Goal: Task Accomplishment & Management: Complete application form

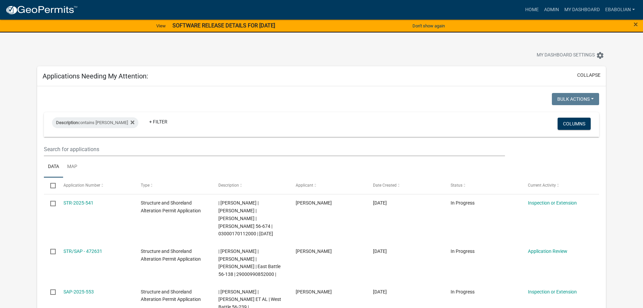
select select "3: 100"
click at [361, 51] on div at bounding box center [201, 56] width 338 height 15
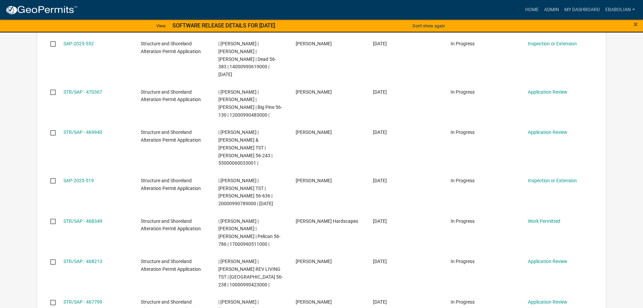
scroll to position [371, 0]
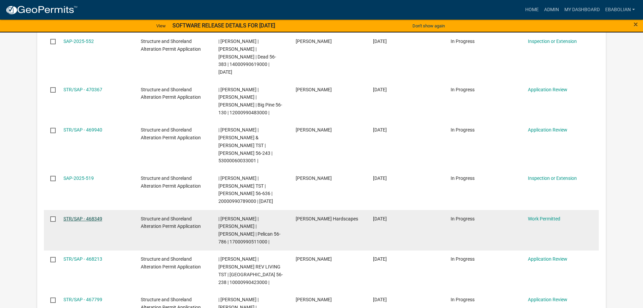
click at [98, 217] on link "STR/SAP - 468349" at bounding box center [82, 218] width 39 height 5
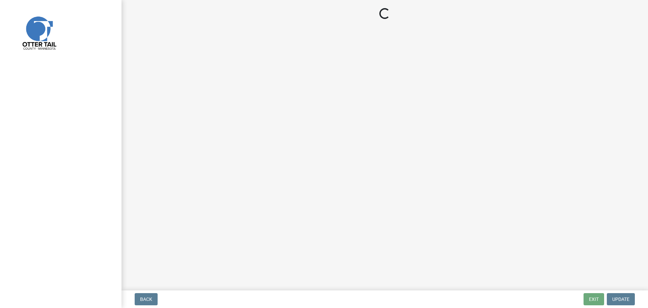
select select "f66be788-4dd6-459d-a9ec-6d83f4dfb709"
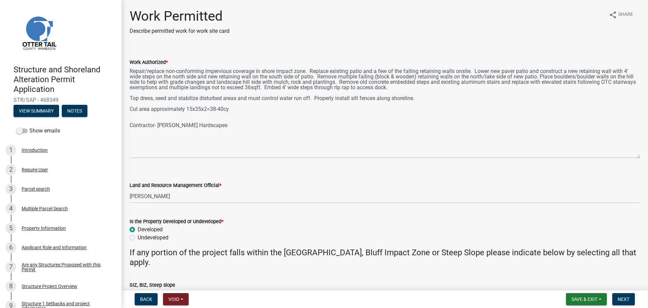
drag, startPoint x: 638, startPoint y: 96, endPoint x: 634, endPoint y: 156, distance: 60.2
click at [634, 156] on textarea "Repair/replace non-conforming impervious coverage in shore impact zone. Replace…" at bounding box center [385, 112] width 510 height 92
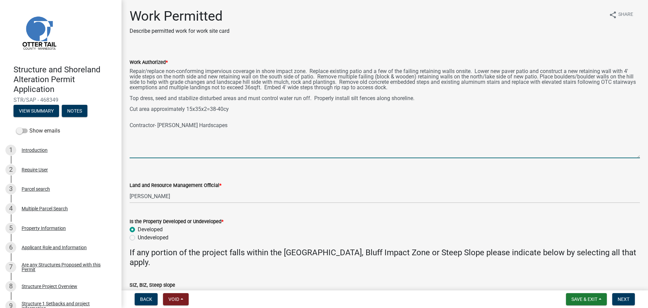
click at [131, 97] on textarea "Repair/replace non-conforming impervious coverage in shore impact zone. Replace…" at bounding box center [385, 112] width 510 height 92
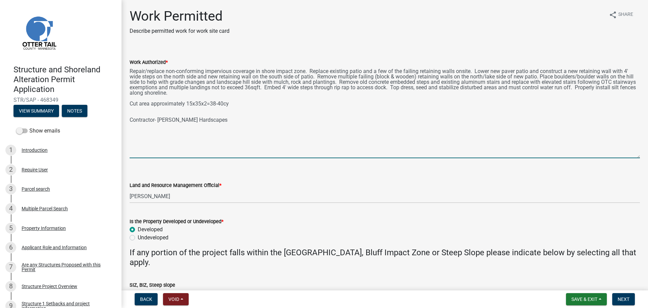
drag, startPoint x: 363, startPoint y: 70, endPoint x: 369, endPoint y: 74, distance: 7.9
click at [363, 70] on textarea "Repair/replace non-conforming impervious coverage in shore impact zone. Replace…" at bounding box center [385, 112] width 510 height 92
click at [207, 103] on textarea "Repair/replace non-conforming impervious coverage in shore impact zone. Replace…" at bounding box center [385, 112] width 510 height 92
click at [228, 103] on textarea "Repair/replace non-conforming impervious coverage in shore impact zone. Replace…" at bounding box center [385, 112] width 510 height 92
click at [249, 109] on textarea "Repair/replace non-conforming impervious coverage in shore impact zone. Replace…" at bounding box center [385, 112] width 510 height 92
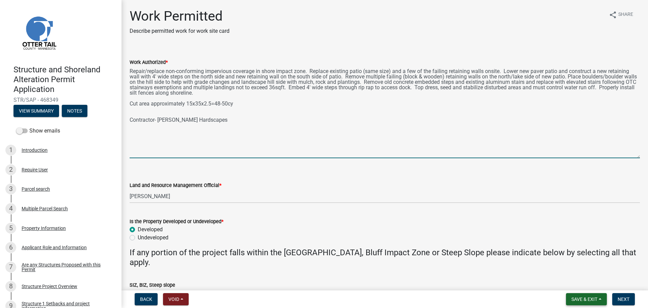
type textarea "Repair/replace non-conforming impervious coverage in shore impact zone. Replace…"
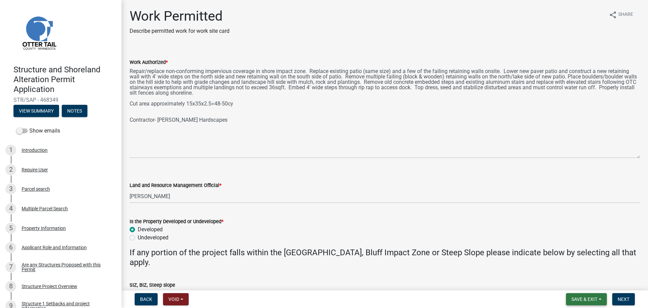
click at [569, 298] on button "Save & Exit" at bounding box center [586, 299] width 41 height 12
click at [562, 267] on button "Save" at bounding box center [580, 265] width 54 height 16
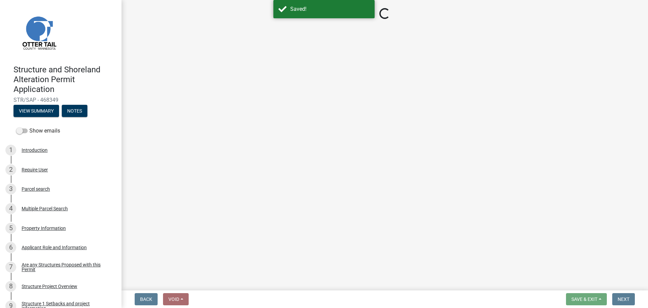
select select "f66be788-4dd6-459d-a9ec-6d83f4dfb709"
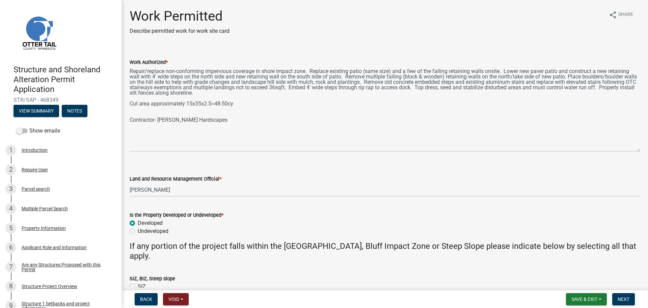
drag, startPoint x: 638, startPoint y: 97, endPoint x: 634, endPoint y: 152, distance: 55.6
click at [634, 152] on textarea "Repair/replace non-conforming impervious coverage in shore impact zone. Replace…" at bounding box center [385, 108] width 510 height 85
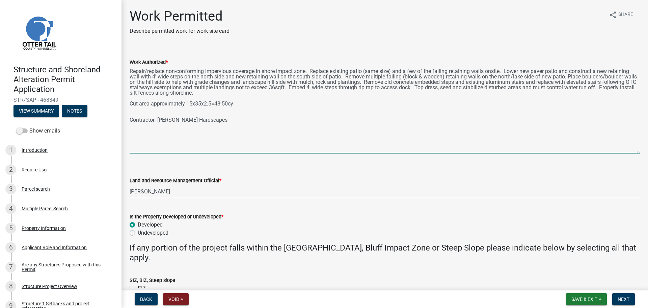
click at [244, 94] on textarea "Repair/replace non-conforming impervious coverage in shore impact zone. Replace…" at bounding box center [385, 109] width 510 height 87
type textarea "Repair/replace non-conforming impervious coverage in shore impact zone. Replace…"
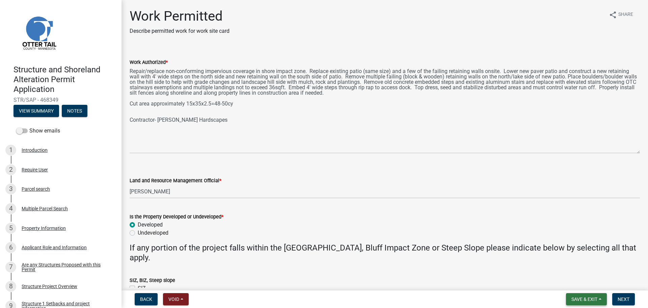
click at [581, 295] on button "Save & Exit" at bounding box center [586, 299] width 41 height 12
click at [566, 264] on button "Save" at bounding box center [580, 265] width 54 height 16
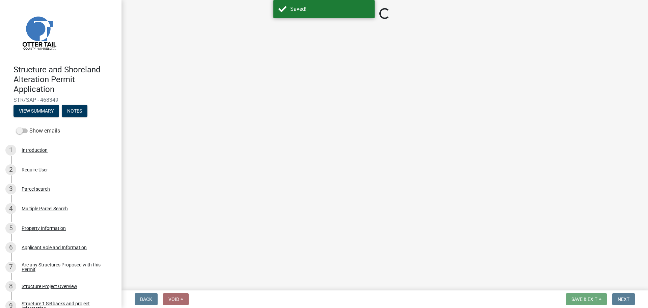
select select "f66be788-4dd6-459d-a9ec-6d83f4dfb709"
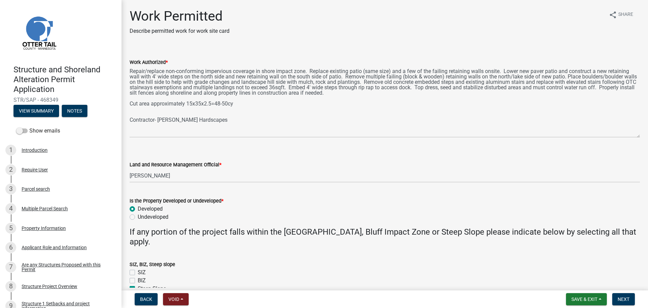
drag, startPoint x: 639, startPoint y: 95, endPoint x: 636, endPoint y: 134, distance: 39.6
click at [636, 134] on div "Work Authorized *" at bounding box center [385, 93] width 521 height 89
click at [623, 298] on span "Next" at bounding box center [624, 298] width 12 height 5
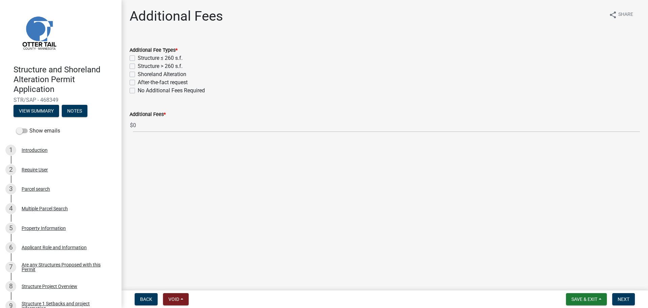
click at [138, 76] on label "Shoreland Alteration" at bounding box center [162, 74] width 49 height 8
click at [138, 75] on input "Shoreland Alteration" at bounding box center [140, 72] width 4 height 4
checkbox input "true"
checkbox input "false"
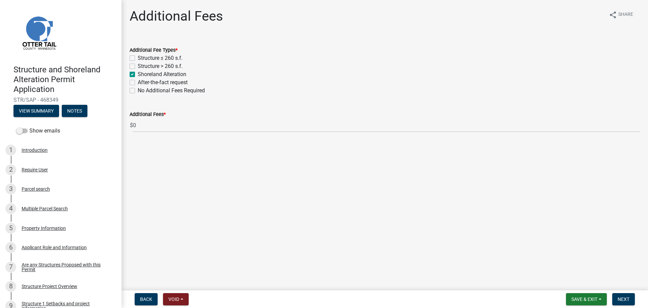
checkbox input "true"
checkbox input "false"
click at [621, 297] on span "Next" at bounding box center [624, 298] width 12 height 5
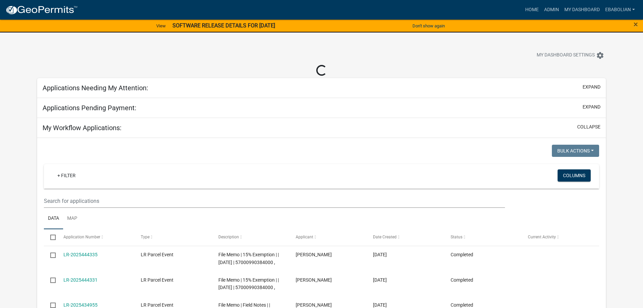
select select "3: 100"
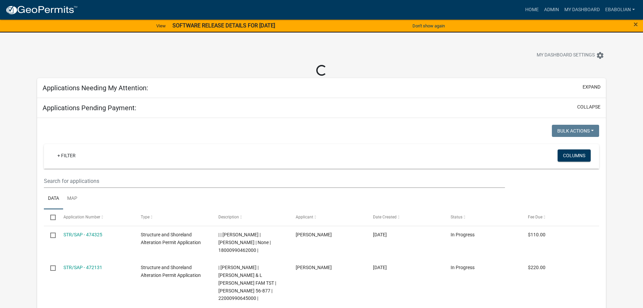
select select "3: 100"
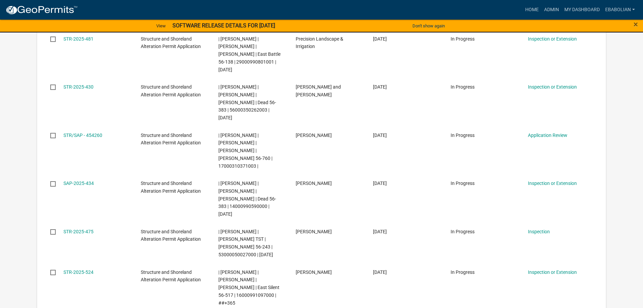
scroll to position [1891, 0]
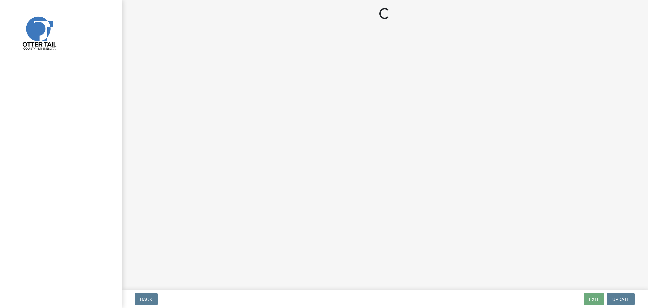
select select "f66be788-4dd6-459d-a9ec-6d83f4dfb709"
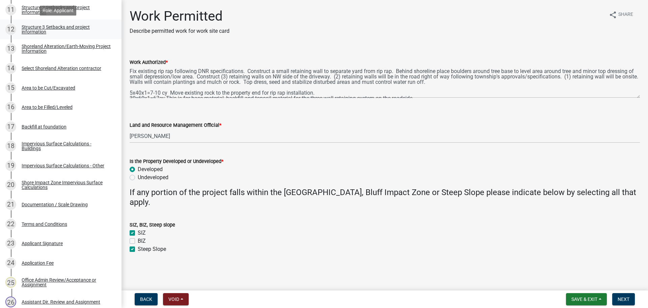
scroll to position [338, 0]
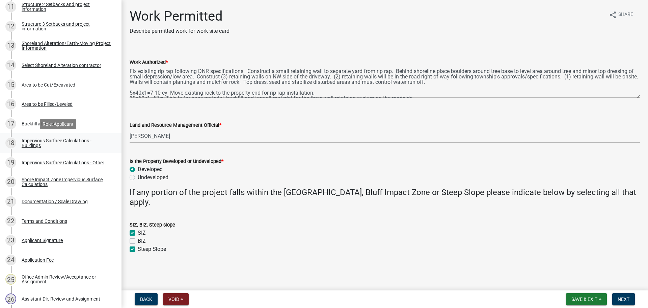
click at [48, 138] on div "Impervious Surface Calculations - Buildings" at bounding box center [66, 142] width 89 height 9
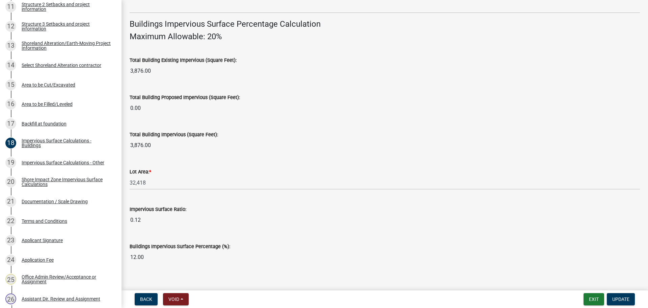
scroll to position [458, 0]
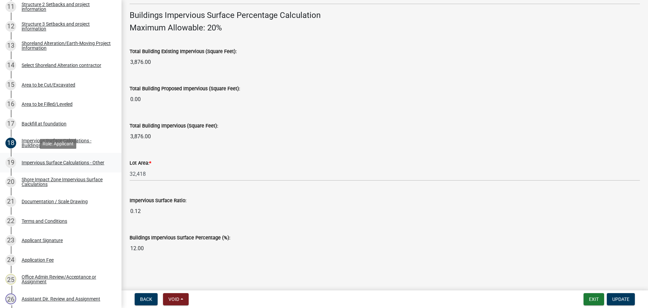
click at [69, 160] on div "Impervious Surface Calculations - Other" at bounding box center [63, 162] width 83 height 5
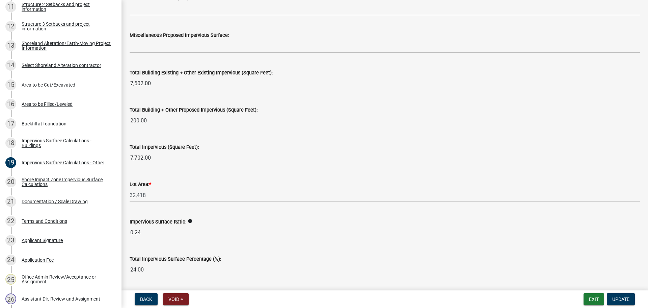
scroll to position [730, 0]
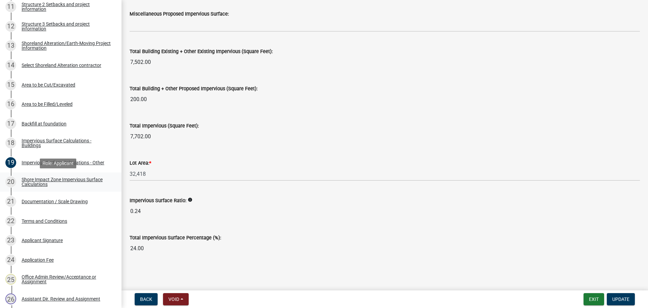
click at [38, 180] on div "Shore Impact Zone Impervious Surface Calculations" at bounding box center [66, 181] width 89 height 9
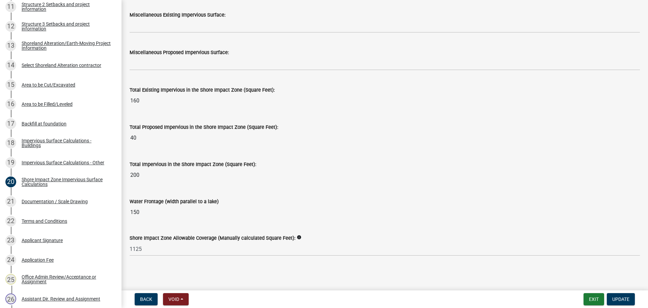
scroll to position [819, 0]
click at [53, 161] on div "Impervious Surface Calculations - Other" at bounding box center [63, 162] width 83 height 5
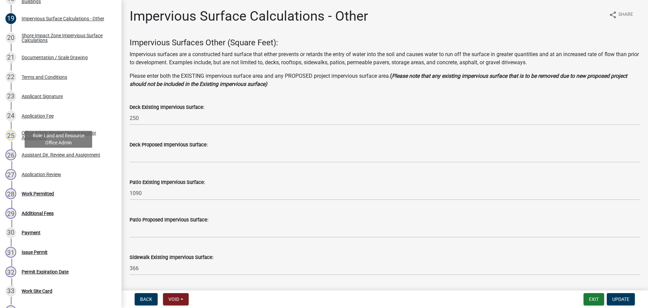
scroll to position [506, 0]
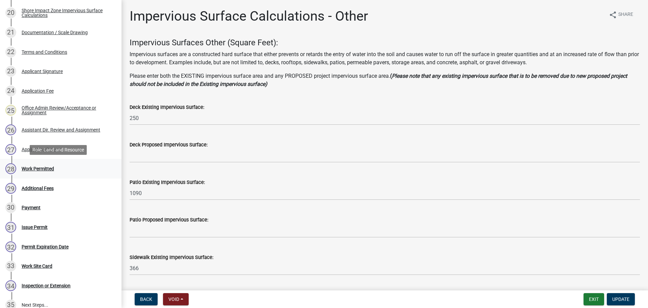
click at [41, 167] on div "Work Permitted" at bounding box center [38, 168] width 32 height 5
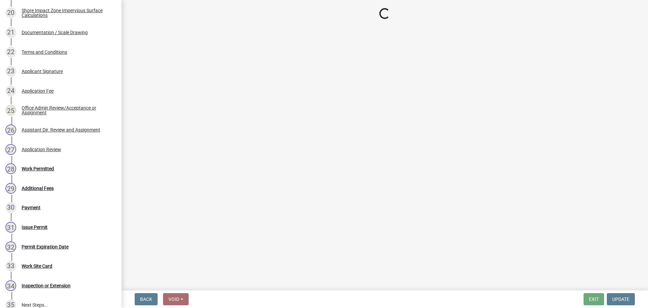
select select "f66be788-4dd6-459d-a9ec-6d83f4dfb709"
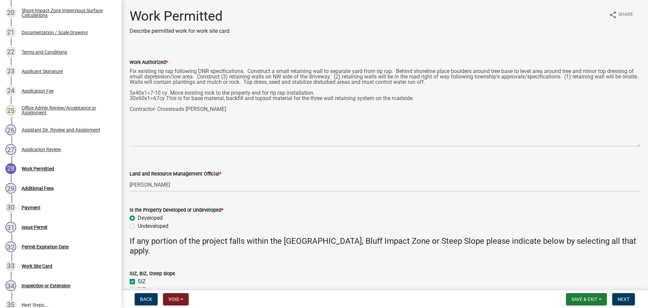
drag, startPoint x: 638, startPoint y: 96, endPoint x: 637, endPoint y: 144, distance: 48.6
click at [637, 144] on div "Work Authorized * Fix existing rip rap following DNR specifications. Construct …" at bounding box center [385, 98] width 521 height 98
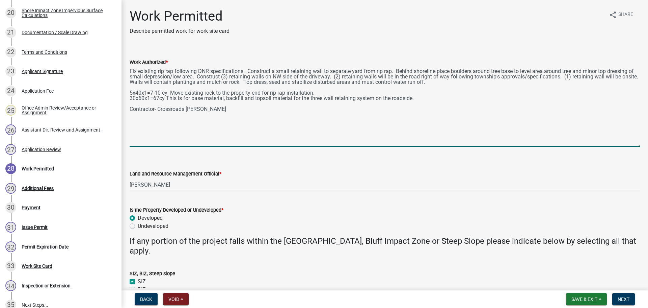
click at [136, 115] on textarea "Fix existing rip rap following DNR specifications. Construct a small retaining …" at bounding box center [385, 106] width 510 height 80
click at [218, 107] on textarea "Fix existing rip rap following DNR specifications. Construct a small retaining …" at bounding box center [385, 106] width 510 height 80
click at [202, 77] on textarea "Fix existing rip rap following DNR specifications. Construct a small retaining …" at bounding box center [385, 106] width 510 height 80
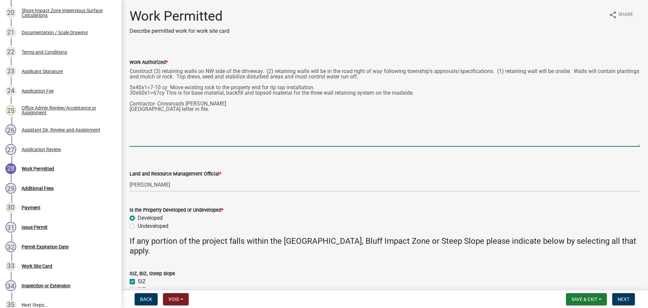
click at [318, 87] on textarea "Construct (3) retaining walls on NW side of the driveway. (2) retaining walls w…" at bounding box center [385, 106] width 510 height 80
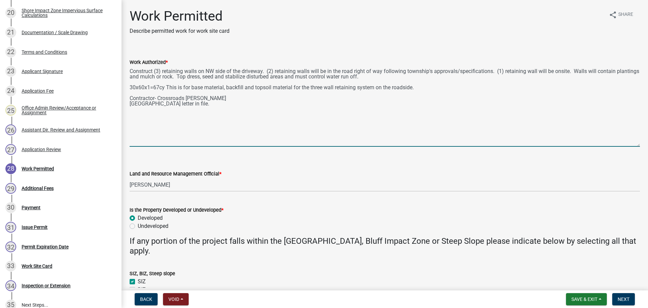
click at [261, 105] on textarea "Construct (3) retaining walls on NW side of the driveway. (2) retaining walls w…" at bounding box center [385, 106] width 510 height 80
type textarea "Construct (3) retaining walls on NW side of the driveway. (2) retaining walls w…"
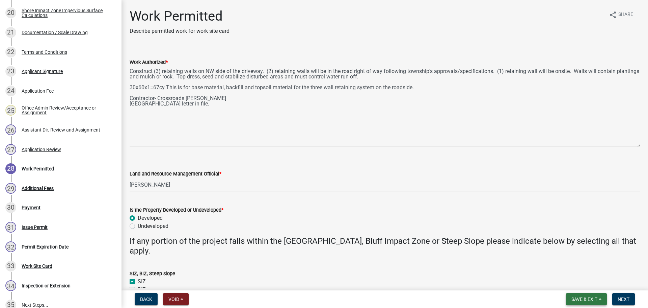
click at [569, 296] on button "Save & Exit" at bounding box center [586, 299] width 41 height 12
click at [564, 268] on button "Save" at bounding box center [580, 265] width 54 height 16
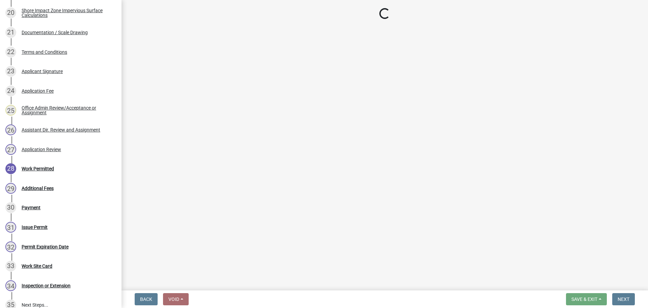
select select "f66be788-4dd6-459d-a9ec-6d83f4dfb709"
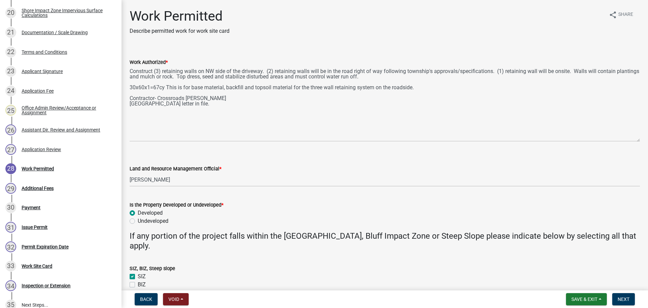
drag, startPoint x: 638, startPoint y: 95, endPoint x: 638, endPoint y: 138, distance: 43.6
click at [638, 138] on div "Work Authorized * Construct (3) retaining walls on NW side of the driveway. (2)…" at bounding box center [385, 95] width 521 height 93
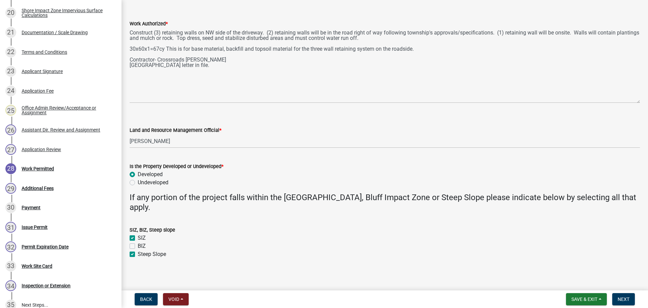
scroll to position [42, 0]
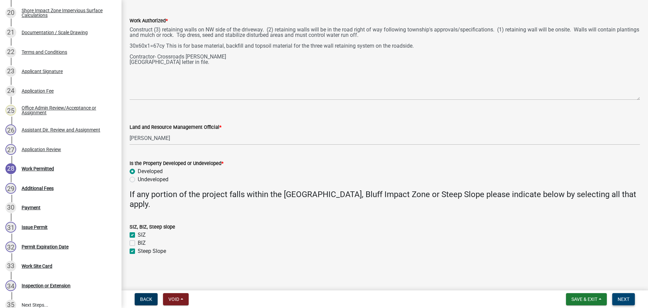
click at [627, 300] on span "Next" at bounding box center [624, 298] width 12 height 5
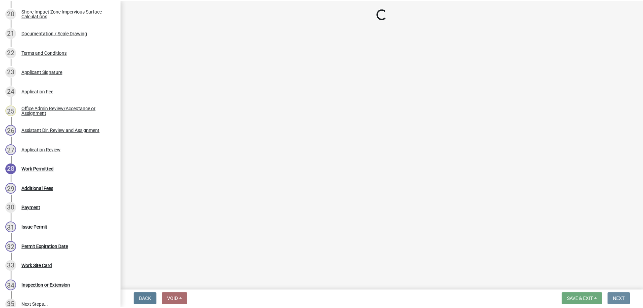
scroll to position [0, 0]
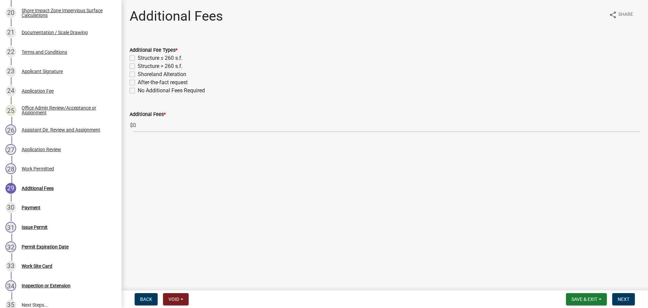
click at [138, 90] on label "No Additional Fees Required" at bounding box center [171, 90] width 67 height 8
click at [138, 90] on input "No Additional Fees Required" at bounding box center [140, 88] width 4 height 4
checkbox input "true"
checkbox input "false"
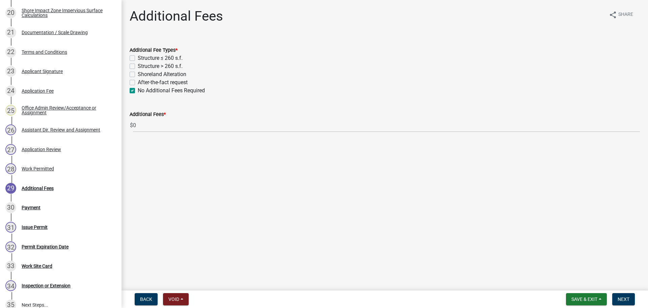
checkbox input "false"
checkbox input "true"
click at [622, 298] on span "Next" at bounding box center [624, 298] width 12 height 5
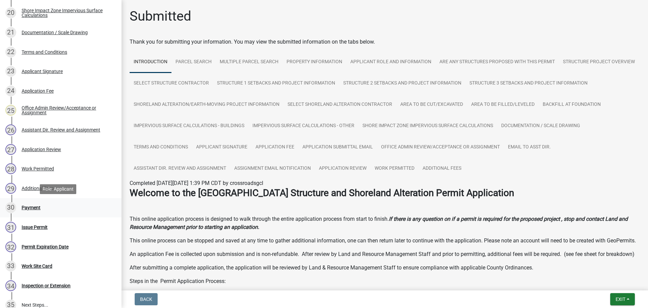
click at [35, 206] on div "Payment" at bounding box center [31, 207] width 19 height 5
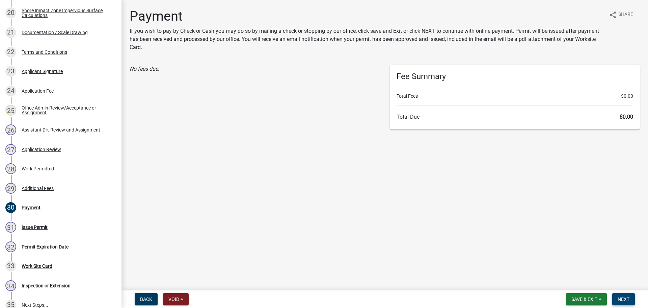
click at [629, 297] on span "Next" at bounding box center [624, 298] width 12 height 5
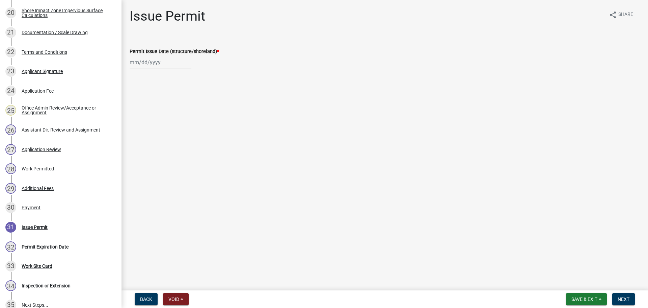
click at [157, 64] on div at bounding box center [161, 62] width 62 height 14
select select "9"
select select "2025"
click at [146, 110] on div "9" at bounding box center [147, 109] width 11 height 11
type input "[DATE]"
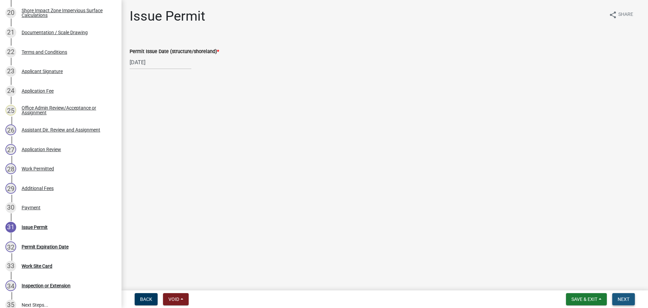
click at [621, 297] on span "Next" at bounding box center [624, 298] width 12 height 5
click at [622, 296] on span "Next" at bounding box center [624, 298] width 12 height 5
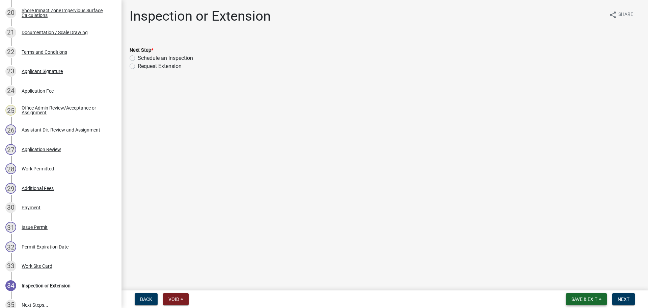
click at [569, 296] on button "Save & Exit" at bounding box center [586, 299] width 41 height 12
click at [568, 278] on button "Save & Exit" at bounding box center [580, 281] width 54 height 16
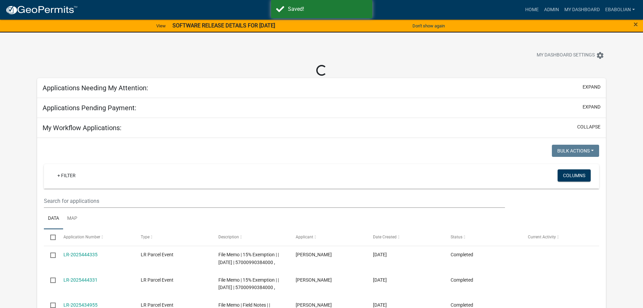
select select "3: 100"
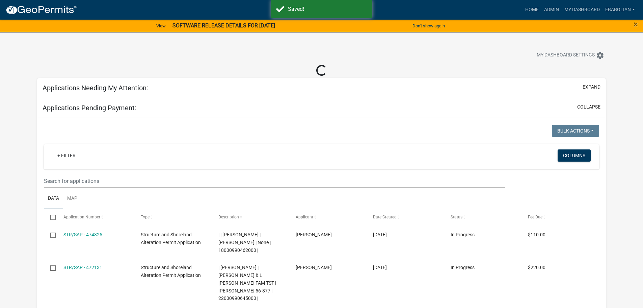
select select "3: 100"
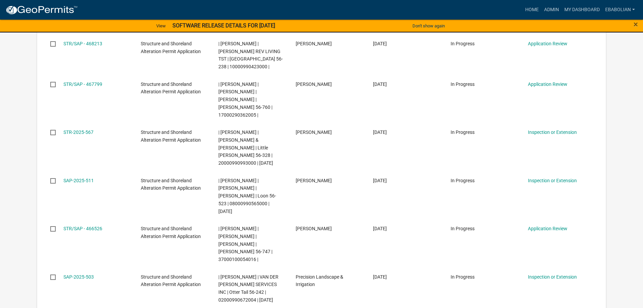
scroll to position [709, 0]
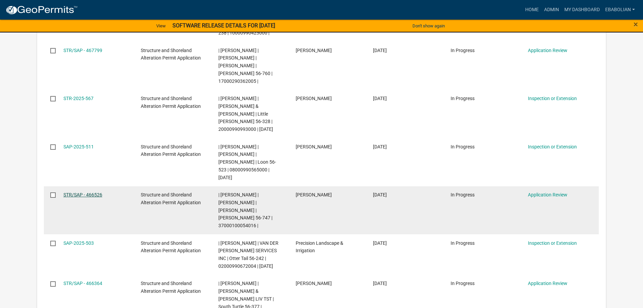
click at [102, 192] on link "STR/SAP - 466526" at bounding box center [82, 194] width 39 height 5
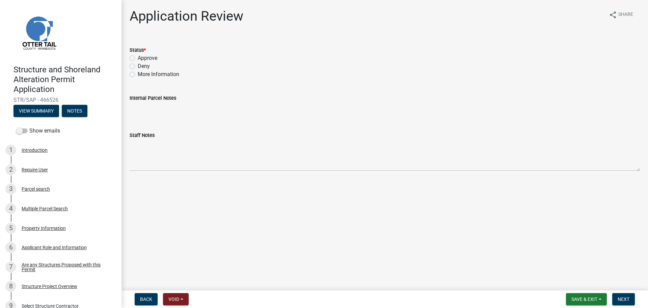
click at [138, 58] on label "Approve" at bounding box center [148, 58] width 20 height 8
click at [138, 58] on input "Approve" at bounding box center [140, 56] width 4 height 4
radio input "true"
click at [619, 296] on span "Next" at bounding box center [624, 298] width 12 height 5
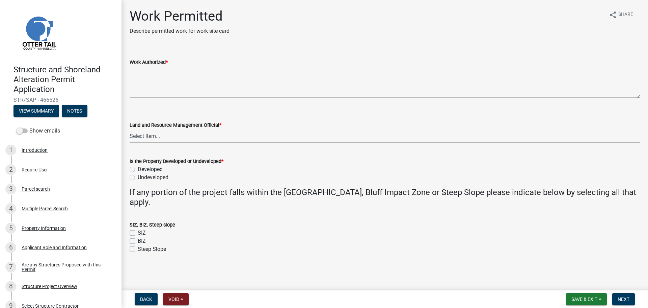
click at [152, 135] on select "Select Item... [PERSON_NAME] [PERSON_NAME] [PERSON_NAME] [PERSON_NAME] [PERSON_…" at bounding box center [385, 136] width 510 height 14
click at [130, 129] on select "Select Item... [PERSON_NAME] [PERSON_NAME] [PERSON_NAME] [PERSON_NAME] [PERSON_…" at bounding box center [385, 136] width 510 height 14
select select "f66be788-4dd6-459d-a9ec-6d83f4dfb709"
click at [138, 168] on label "Developed" at bounding box center [150, 169] width 25 height 8
click at [138, 168] on input "Developed" at bounding box center [140, 167] width 4 height 4
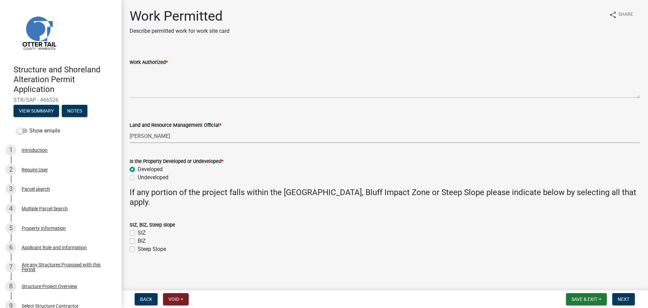
radio input "true"
click at [138, 233] on label "SIZ" at bounding box center [142, 233] width 8 height 8
click at [138, 233] on input "SIZ" at bounding box center [140, 231] width 4 height 4
checkbox input "true"
checkbox input "false"
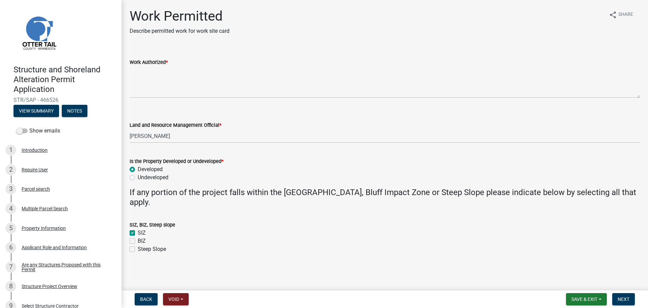
checkbox input "false"
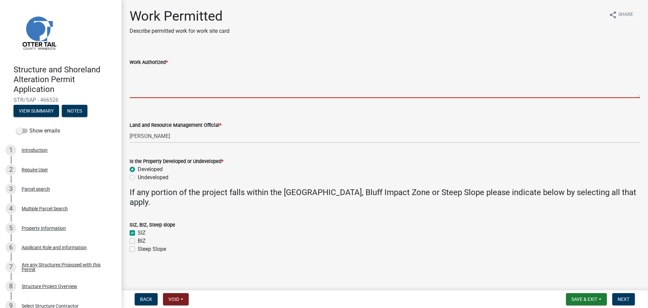
click at [140, 75] on textarea "Work Authorized *" at bounding box center [385, 82] width 510 height 32
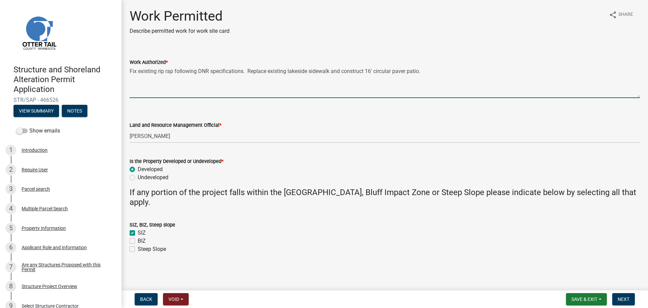
click at [171, 70] on textarea "Fix existing rip rap following DNR specifications. Replace existing lakeside si…" at bounding box center [385, 82] width 510 height 32
click at [458, 69] on textarea "Fix existing rip rapped shoreline following DNR specifications. Replace existin…" at bounding box center [385, 82] width 510 height 32
click at [152, 80] on textarea "Fix existing rip rapped shoreline following DNR specifications. Replace existin…" at bounding box center [385, 82] width 510 height 32
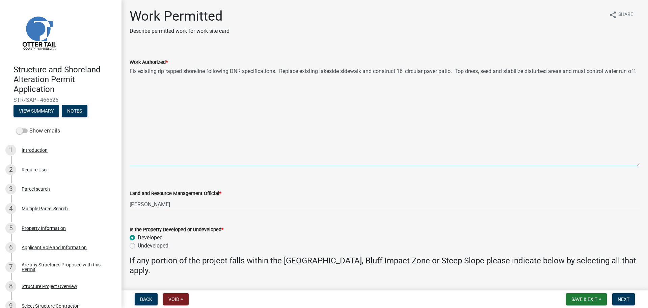
drag, startPoint x: 638, startPoint y: 94, endPoint x: 642, endPoint y: 162, distance: 68.3
click at [642, 162] on div "Work Permitted Describe permitted work for work site card share Share Work Auth…" at bounding box center [385, 170] width 527 height 325
click at [166, 87] on textarea "Fix existing rip rapped shoreline following DNR specifications. Replace existin…" at bounding box center [385, 116] width 510 height 100
paste textarea "Remove existing concrete sidewalk going from walkout basement to lake. Excavate…"
click at [168, 94] on textarea "Fix existing rip rapped shoreline following DNR specifications. Replace existin…" at bounding box center [385, 116] width 510 height 100
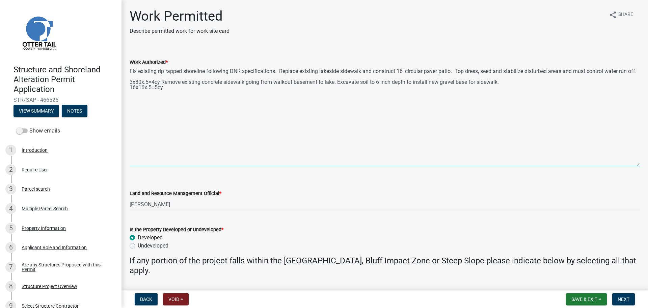
paste textarea "Excavate soil in area marked for 16 X 16 round patio. Going 6 inches deep for n…"
click at [399, 96] on textarea "Fix existing rip rapped shoreline following DNR specifications. Replace existin…" at bounding box center [385, 116] width 510 height 100
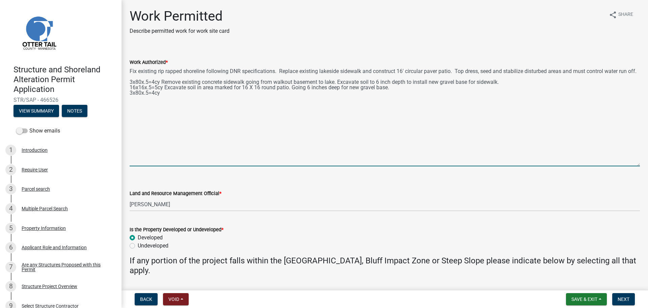
click at [163, 99] on textarea "Fix existing rip rapped shoreline following DNR specifications. Replace existin…" at bounding box center [385, 116] width 510 height 100
paste textarea "Install new class 5 base and paver sidewalk."
click at [166, 104] on textarea "Fix existing rip rapped shoreline following DNR specifications. Replace existin…" at bounding box center [385, 116] width 510 height 100
paste textarea "Install new gravel base and paver patio"
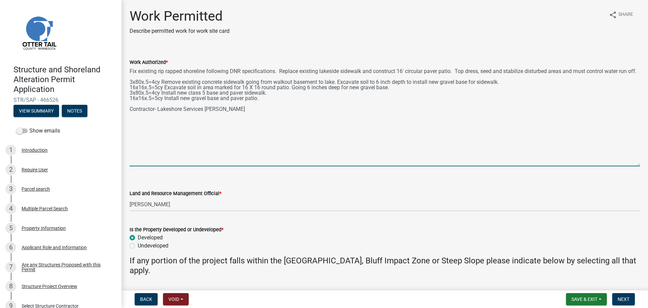
click at [170, 115] on textarea "Fix existing rip rapped shoreline following DNR specifications. Replace existin…" at bounding box center [385, 116] width 510 height 100
click at [204, 152] on textarea "Fix existing rip rapped shoreline following DNR specifications. Replace existin…" at bounding box center [385, 116] width 510 height 100
click at [258, 115] on textarea "Fix existing rip rapped shoreline following DNR specifications. Replace existin…" at bounding box center [385, 116] width 510 height 100
type textarea "Fix existing rip rapped shoreline following DNR specifications. Replace existin…"
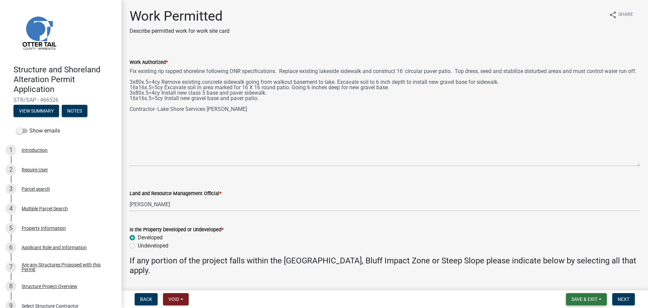
click at [584, 299] on span "Save & Exit" at bounding box center [585, 298] width 26 height 5
click at [568, 266] on button "Save" at bounding box center [580, 265] width 54 height 16
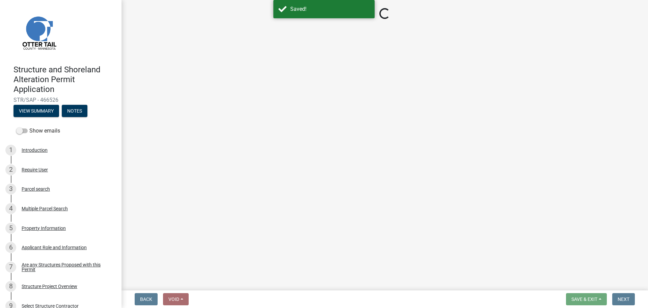
select select "f66be788-4dd6-459d-a9ec-6d83f4dfb709"
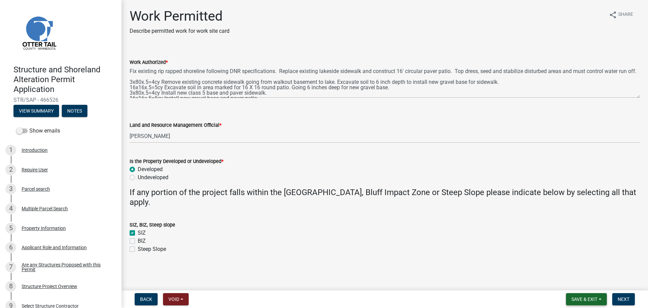
click at [577, 297] on span "Save & Exit" at bounding box center [585, 298] width 26 height 5
click at [568, 265] on button "Save" at bounding box center [580, 265] width 54 height 16
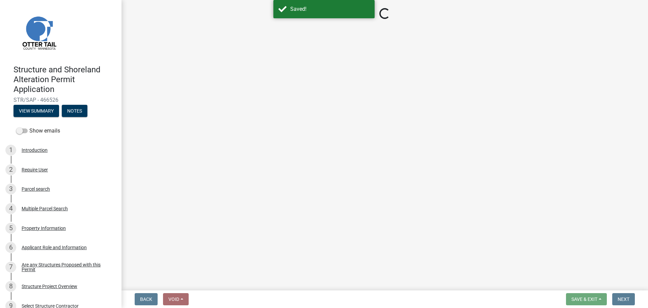
select select "f66be788-4dd6-459d-a9ec-6d83f4dfb709"
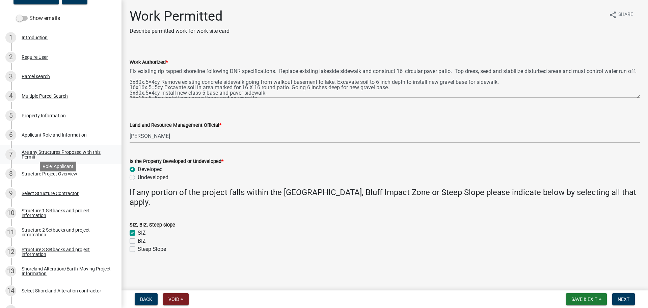
scroll to position [68, 0]
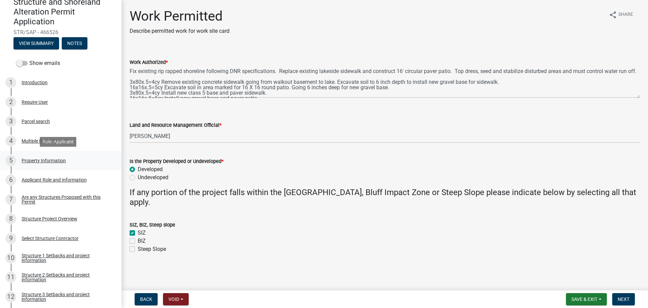
click at [49, 161] on div "Property Information" at bounding box center [44, 160] width 44 height 5
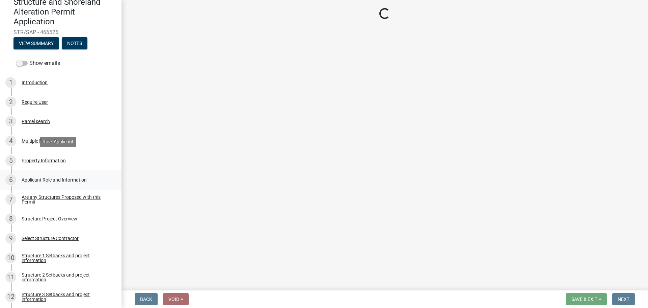
select select "26d9dc3a-5afa-4bd9-b8d6-98f5eeaf68e9"
select select "bc95ce3f-9706-43bd-97a5-80c1e912429f"
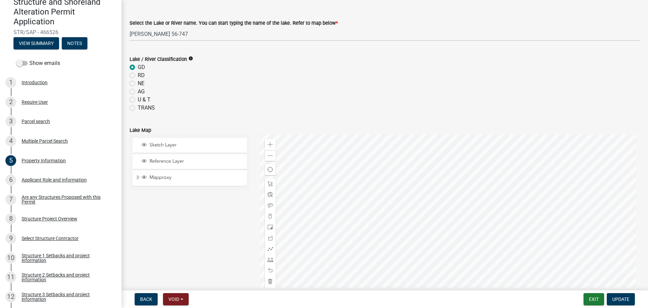
scroll to position [236, 0]
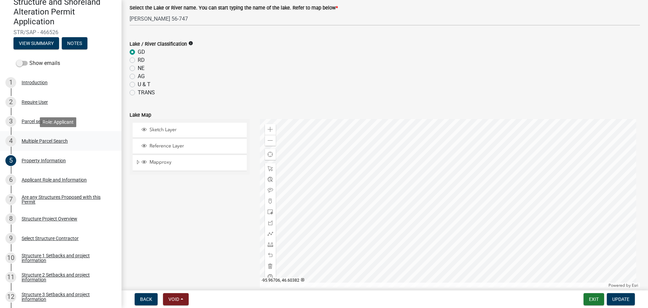
drag, startPoint x: 36, startPoint y: 142, endPoint x: 48, endPoint y: 150, distance: 14.1
click at [36, 141] on div "Multiple Parcel Search" at bounding box center [45, 140] width 46 height 5
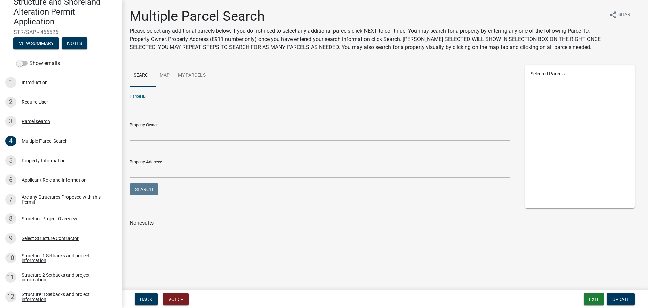
click at [177, 106] on input "Parcel ID:" at bounding box center [320, 105] width 380 height 14
type input "37000991142001"
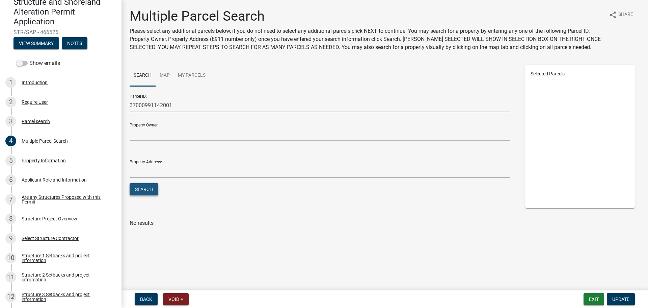
click at [143, 189] on button "Search" at bounding box center [144, 189] width 29 height 12
click at [142, 239] on label at bounding box center [142, 239] width 0 height 0
click at [142, 243] on input "checkbox" at bounding box center [144, 241] width 4 height 4
checkbox input "true"
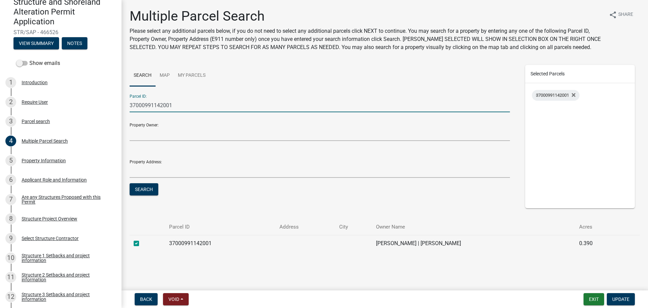
drag, startPoint x: 176, startPoint y: 103, endPoint x: 131, endPoint y: 105, distance: 44.9
click at [131, 105] on input "37000991142001" at bounding box center [320, 105] width 380 height 14
click at [169, 107] on input "Parcel ID:" at bounding box center [320, 105] width 380 height 14
paste input "37000100054016"
type input "37000100054016"
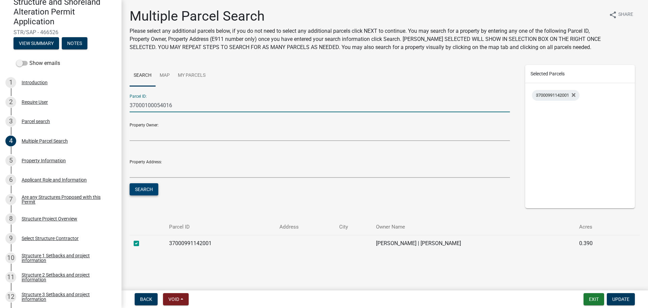
click at [146, 189] on button "Search" at bounding box center [144, 189] width 29 height 12
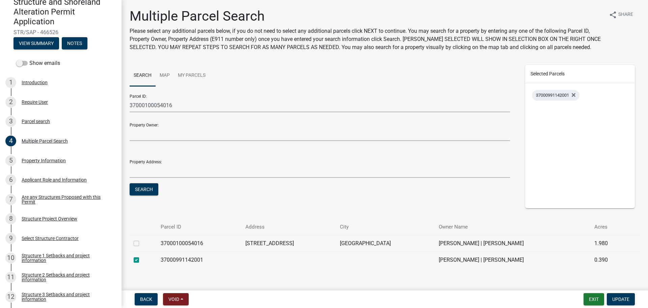
click at [142, 239] on label at bounding box center [142, 239] width 0 height 0
click at [142, 243] on input "checkbox" at bounding box center [144, 241] width 4 height 4
checkbox input "true"
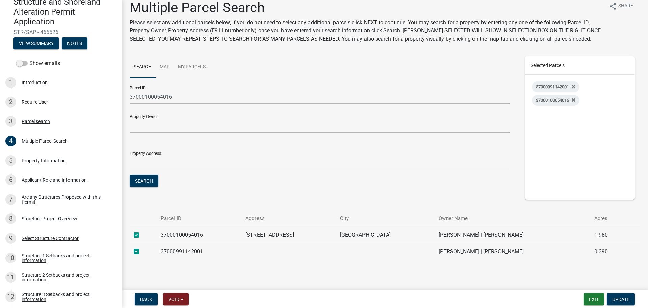
scroll to position [12, 0]
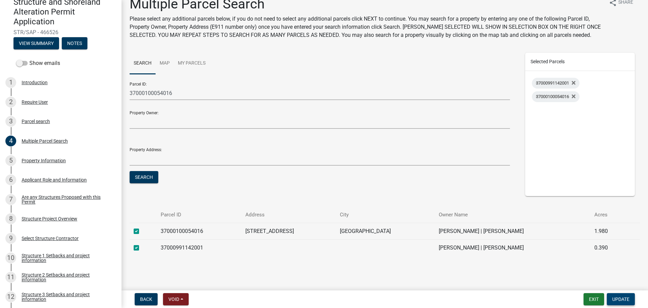
click at [616, 298] on span "Update" at bounding box center [620, 298] width 17 height 5
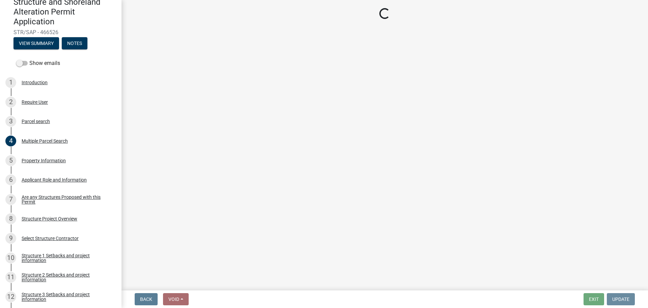
scroll to position [0, 0]
select select "f66be788-4dd6-459d-a9ec-6d83f4dfb709"
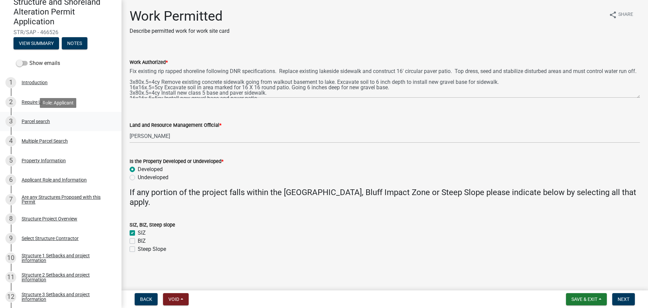
click at [34, 119] on div "Parcel search" at bounding box center [36, 121] width 28 height 5
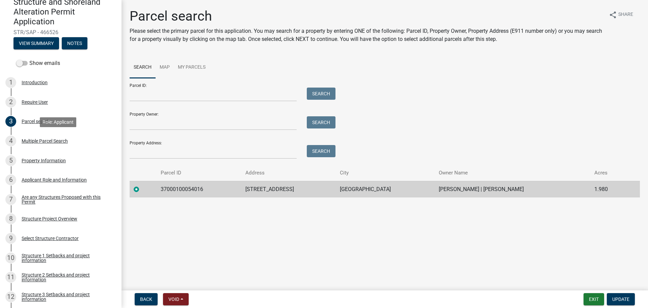
click at [42, 141] on div "Multiple Parcel Search" at bounding box center [45, 140] width 46 height 5
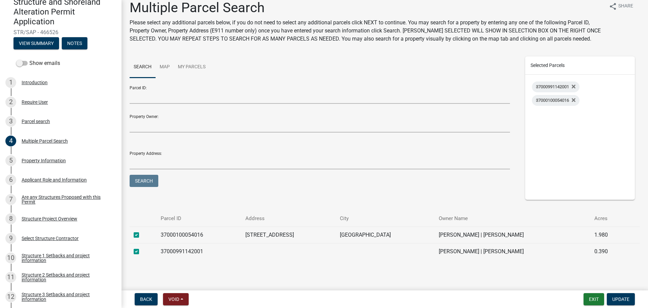
scroll to position [12, 0]
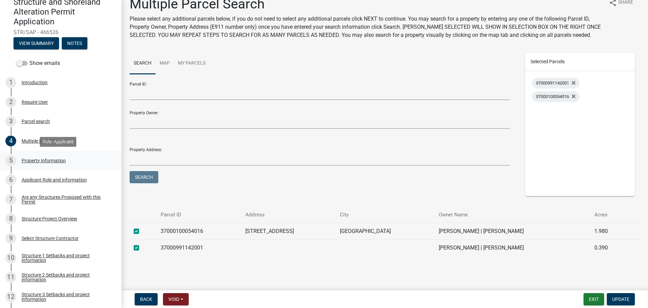
click at [34, 161] on div "Property Information" at bounding box center [44, 160] width 44 height 5
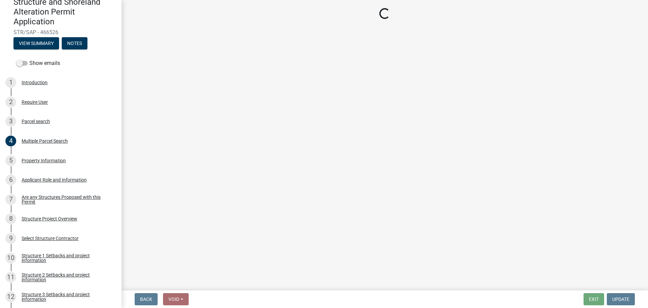
select select "26d9dc3a-5afa-4bd9-b8d6-98f5eeaf68e9"
select select "bc95ce3f-9706-43bd-97a5-80c1e912429f"
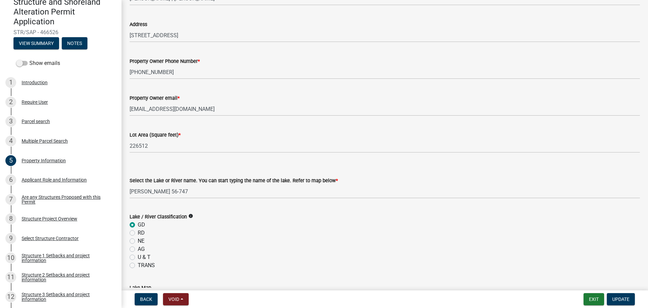
scroll to position [60, 0]
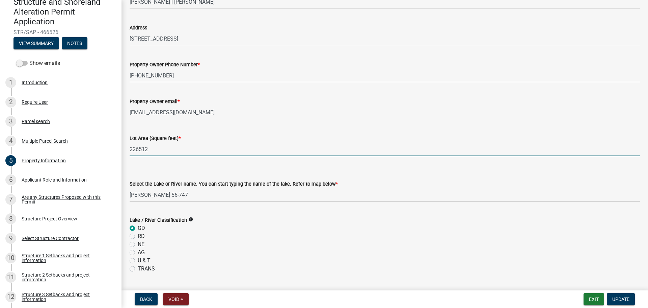
click at [166, 150] on input "226512" at bounding box center [385, 149] width 510 height 14
type input "2"
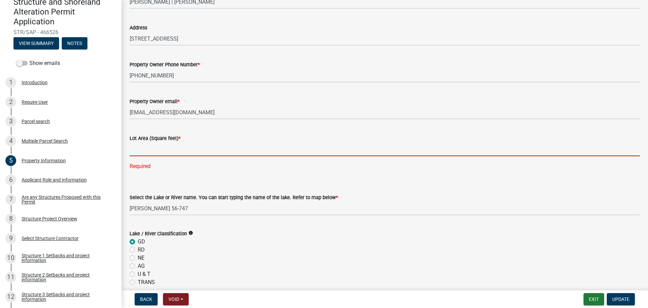
click at [156, 151] on input "text" at bounding box center [385, 149] width 510 height 14
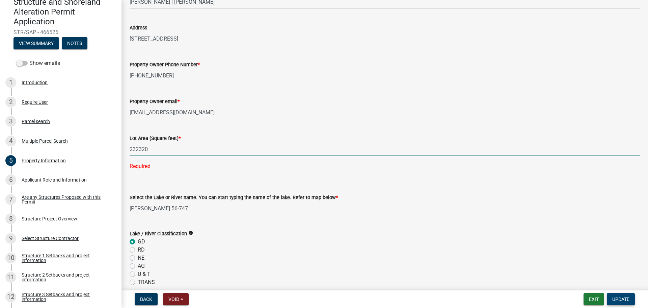
type input "232320"
click at [617, 296] on span "Update" at bounding box center [620, 298] width 17 height 5
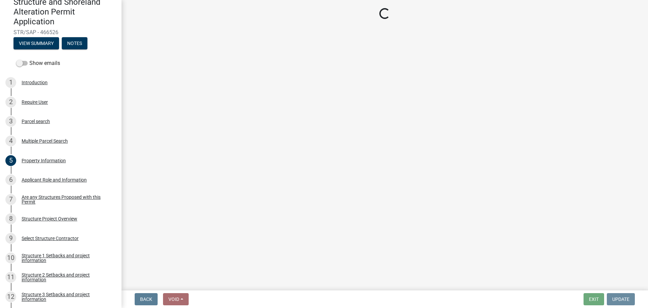
scroll to position [0, 0]
select select "f66be788-4dd6-459d-a9ec-6d83f4dfb709"
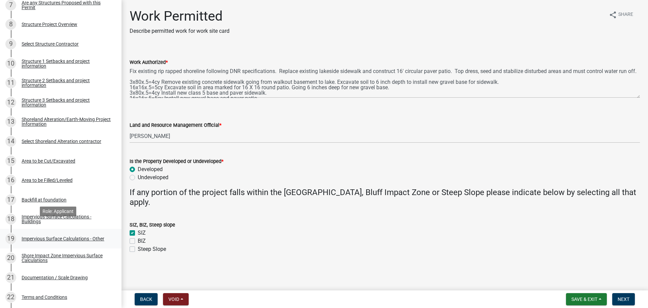
scroll to position [270, 0]
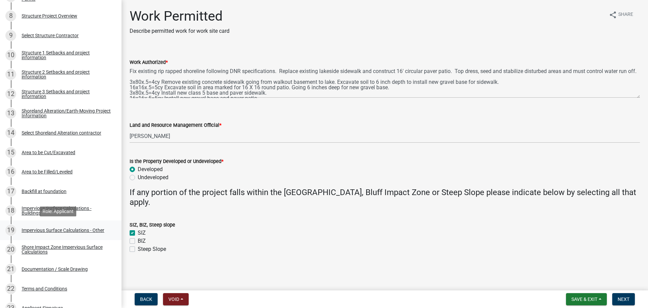
click at [57, 231] on div "Impervious Surface Calculations - Other" at bounding box center [63, 230] width 83 height 5
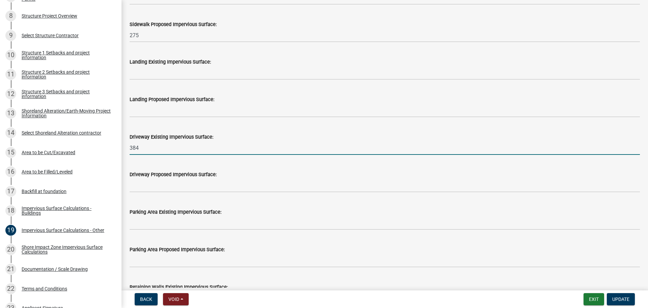
click at [151, 150] on input "384" at bounding box center [385, 148] width 510 height 14
type input "3"
type input "4500"
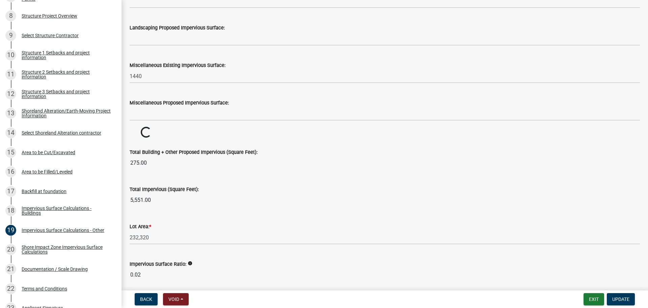
scroll to position [705, 0]
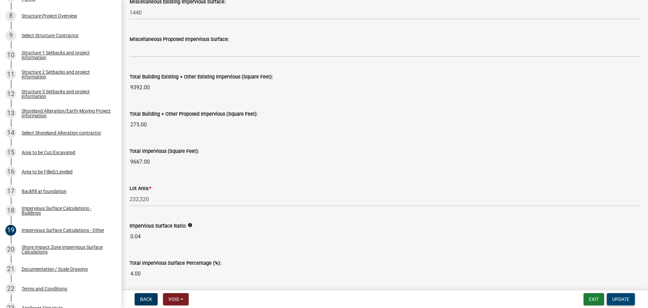
click at [617, 296] on span "Update" at bounding box center [620, 298] width 17 height 5
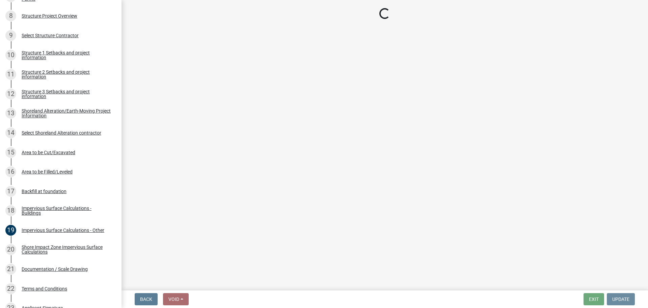
scroll to position [0, 0]
select select "f66be788-4dd6-459d-a9ec-6d83f4dfb709"
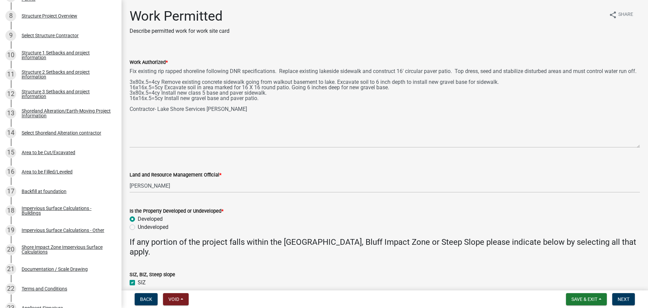
drag, startPoint x: 639, startPoint y: 96, endPoint x: 636, endPoint y: 146, distance: 50.0
click at [636, 146] on div "Work Authorized * Fix existing rip rapped shoreline following DNR specification…" at bounding box center [385, 98] width 521 height 99
click at [579, 299] on span "Save & Exit" at bounding box center [585, 298] width 26 height 5
click at [567, 267] on button "Save" at bounding box center [580, 265] width 54 height 16
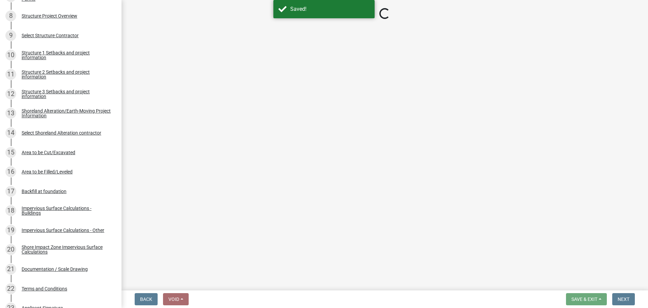
select select "f66be788-4dd6-459d-a9ec-6d83f4dfb709"
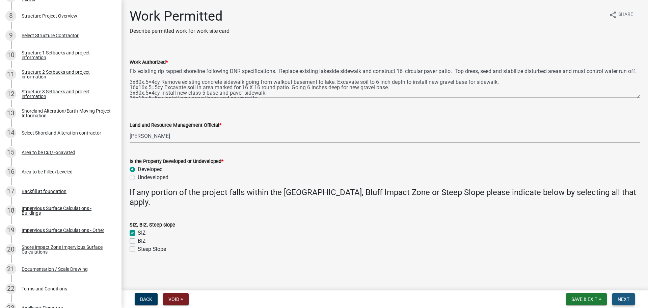
click at [623, 299] on span "Next" at bounding box center [624, 298] width 12 height 5
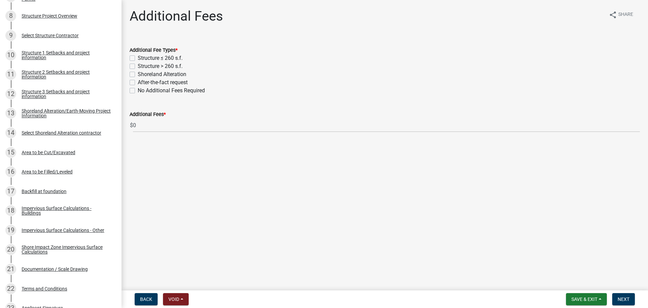
click at [138, 89] on label "No Additional Fees Required" at bounding box center [171, 90] width 67 height 8
click at [138, 89] on input "No Additional Fees Required" at bounding box center [140, 88] width 4 height 4
checkbox input "true"
checkbox input "false"
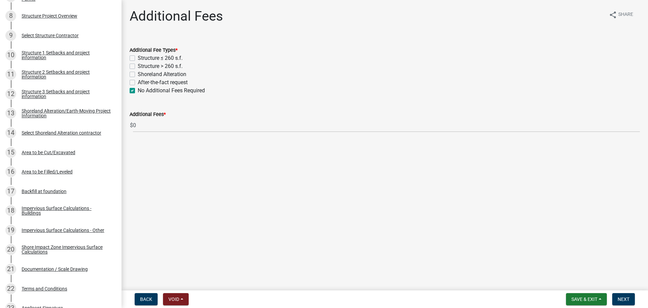
checkbox input "false"
checkbox input "true"
click at [619, 296] on span "Next" at bounding box center [624, 298] width 12 height 5
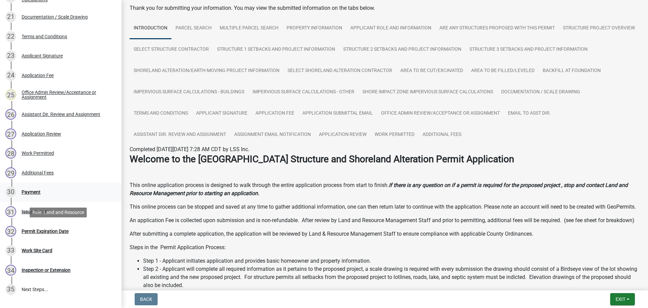
scroll to position [506, 0]
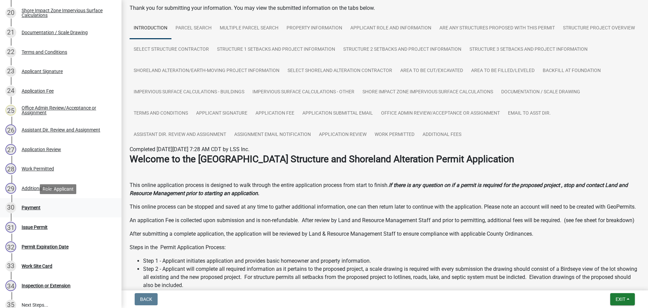
click at [36, 207] on link "30 Payment" at bounding box center [61, 208] width 122 height 20
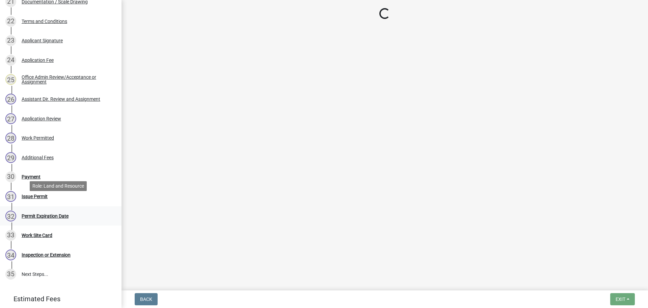
scroll to position [0, 0]
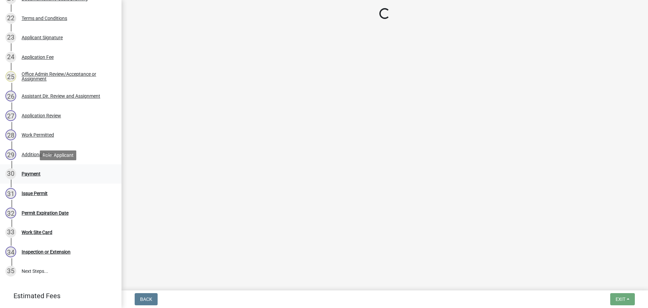
click at [33, 172] on div "Payment" at bounding box center [31, 173] width 19 height 5
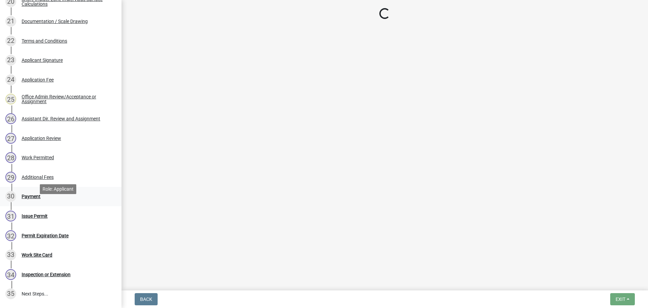
scroll to position [506, 0]
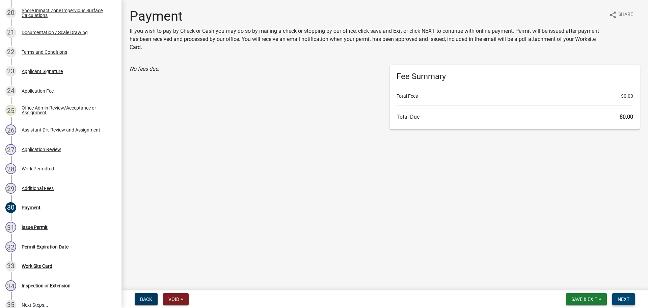
click at [623, 299] on span "Next" at bounding box center [624, 298] width 12 height 5
click at [619, 300] on span "Next" at bounding box center [624, 298] width 12 height 5
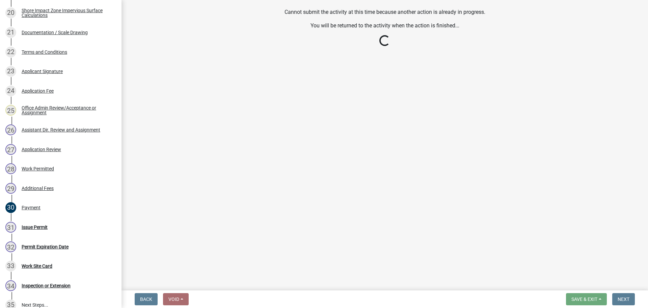
click at [154, 63] on main "Cannot submit the activity at this time because another action is already in pr…" at bounding box center [385, 143] width 527 height 287
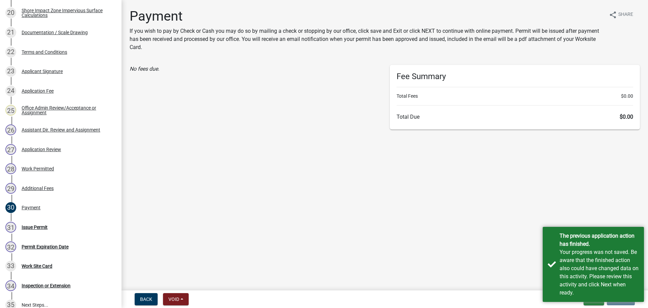
click at [266, 177] on main "Payment If you wish to pay by Check or Cash you may do so by mailing a check or…" at bounding box center [385, 143] width 527 height 287
click at [552, 257] on div "The previous application action has finished. Your progress was not saved. Be a…" at bounding box center [593, 264] width 101 height 75
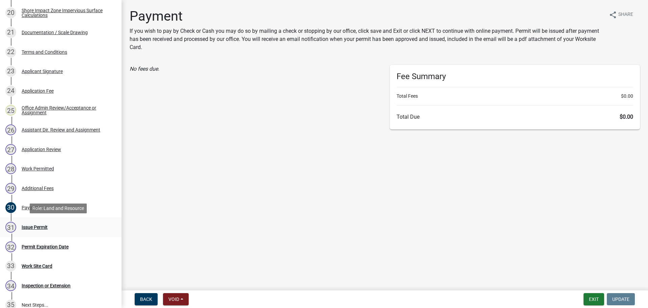
click at [39, 228] on div "Issue Permit" at bounding box center [35, 227] width 26 height 5
click at [40, 205] on div "Payment" at bounding box center [31, 207] width 19 height 5
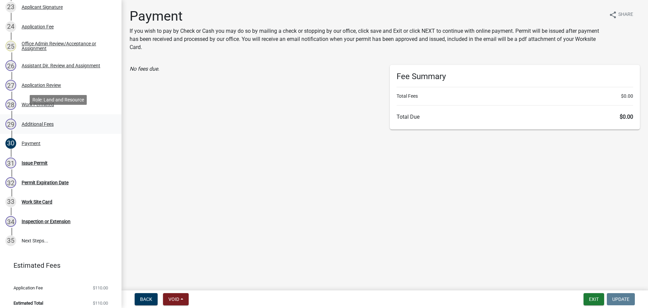
scroll to position [576, 0]
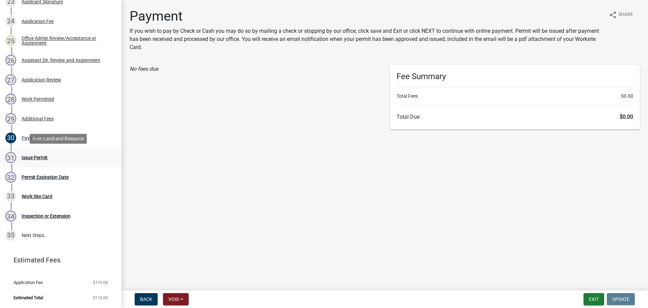
click at [32, 157] on div "Issue Permit" at bounding box center [35, 157] width 26 height 5
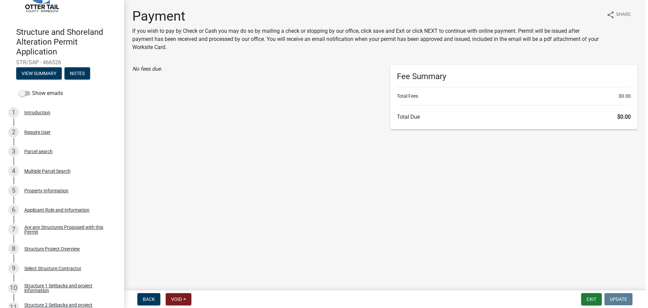
scroll to position [36, 0]
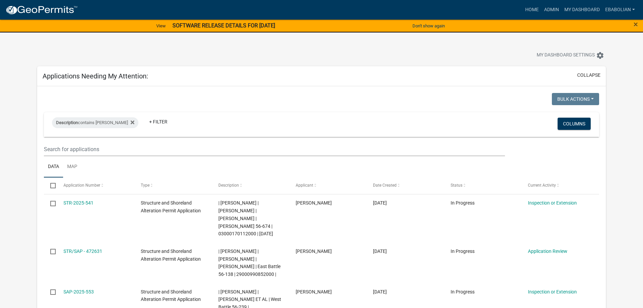
select select "3: 100"
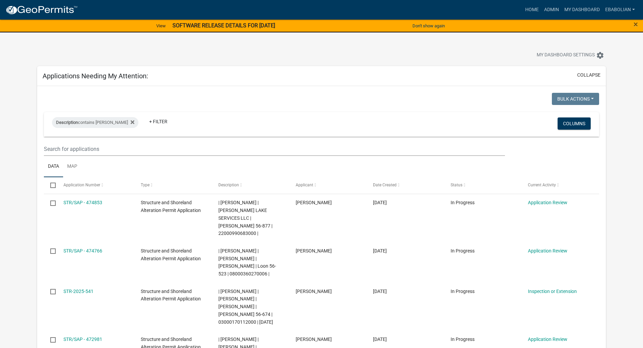
select select "3: 100"
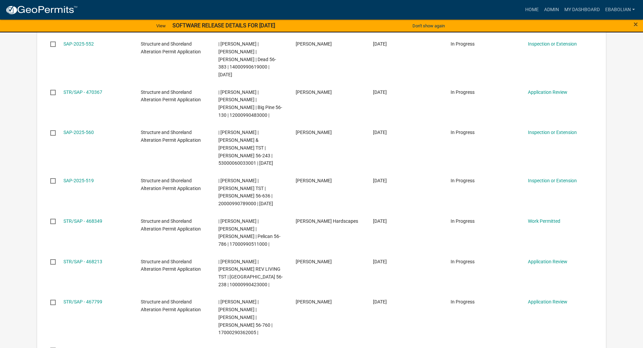
scroll to position [506, 0]
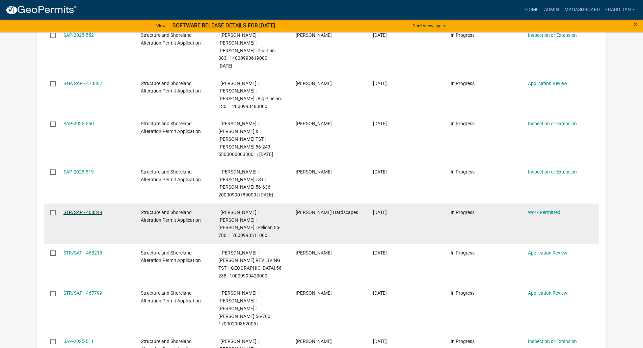
click at [97, 213] on link "STR/SAP - 468349" at bounding box center [82, 212] width 39 height 5
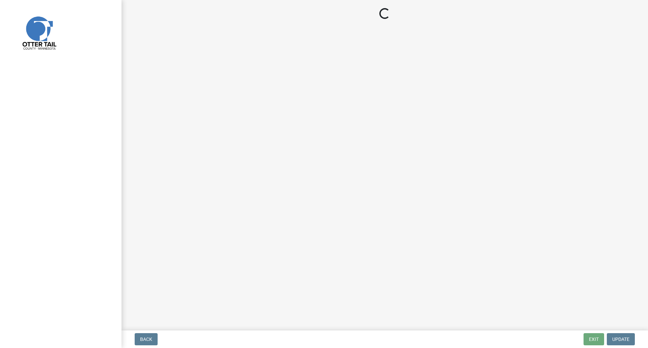
select select "f66be788-4dd6-459d-a9ec-6d83f4dfb709"
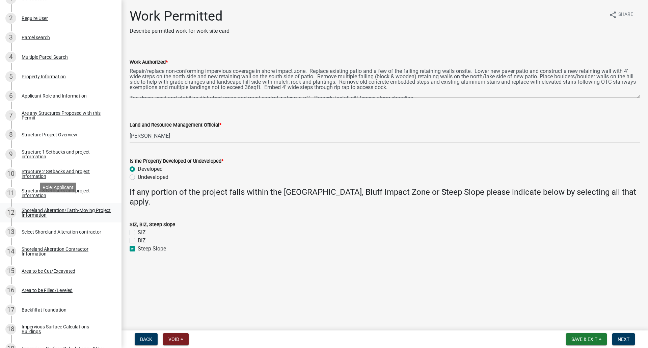
scroll to position [203, 0]
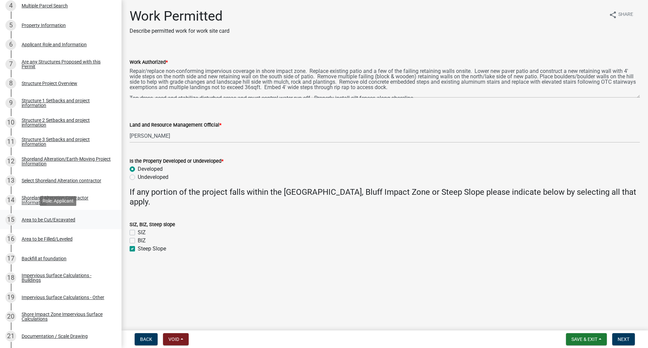
click at [62, 219] on div "Area to be Cut/Excavated" at bounding box center [49, 219] width 54 height 5
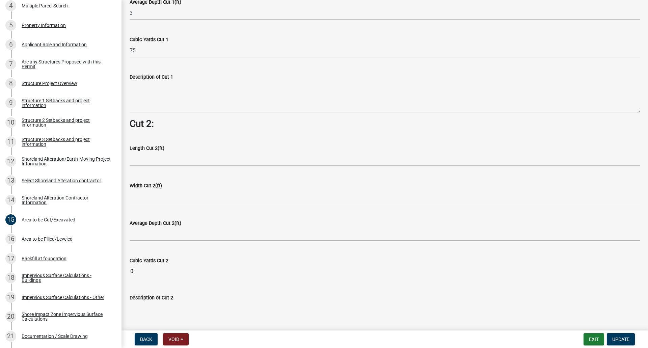
scroll to position [574, 0]
click at [65, 241] on div "Area to be Filled/Leveled" at bounding box center [47, 239] width 51 height 5
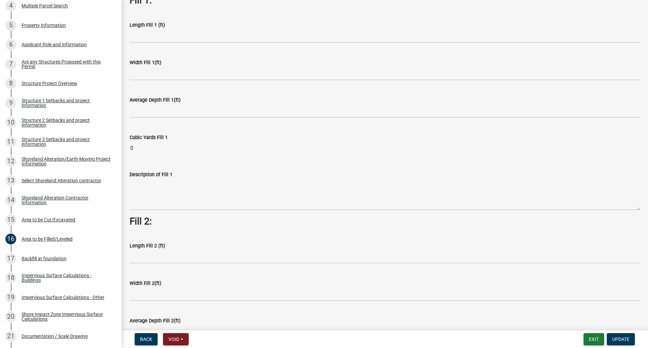
scroll to position [0, 0]
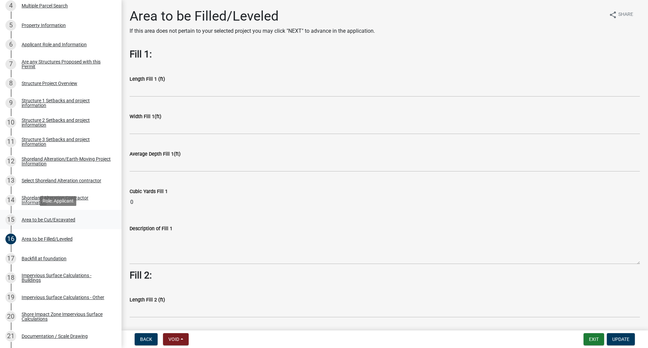
click at [61, 220] on div "Area to be Cut/Excavated" at bounding box center [49, 219] width 54 height 5
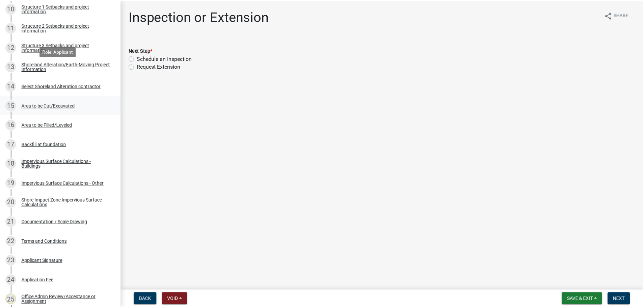
scroll to position [405, 0]
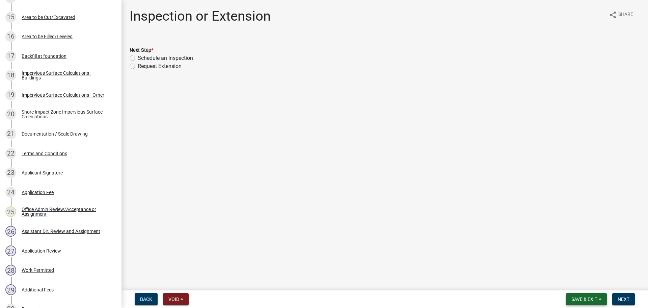
click at [572, 298] on span "Save & Exit" at bounding box center [585, 298] width 26 height 5
click at [567, 282] on button "Save & Exit" at bounding box center [580, 281] width 54 height 16
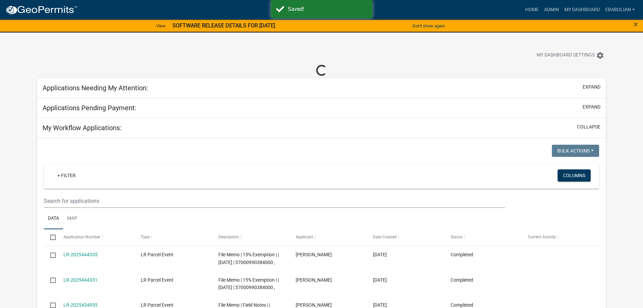
select select "3: 100"
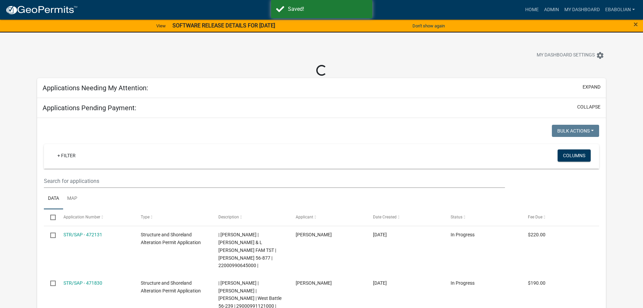
select select "3: 100"
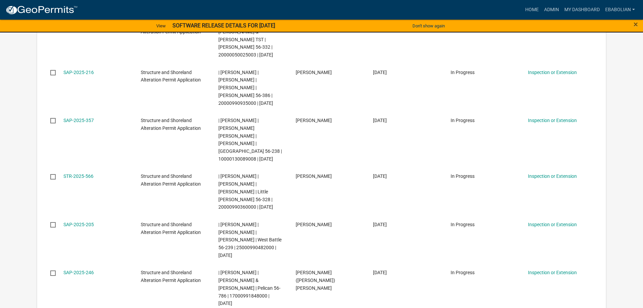
scroll to position [4387, 0]
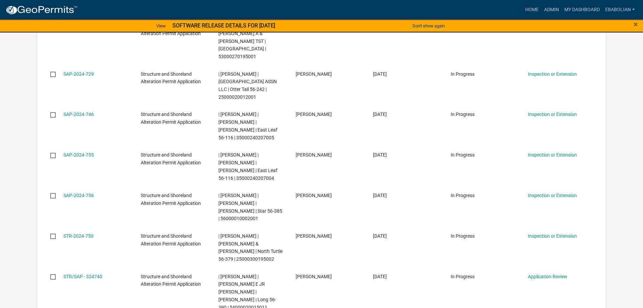
scroll to position [2052, 0]
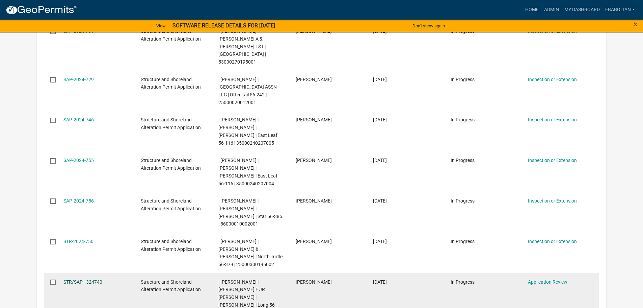
click at [93, 279] on link "STR/SAP - 324740" at bounding box center [82, 281] width 39 height 5
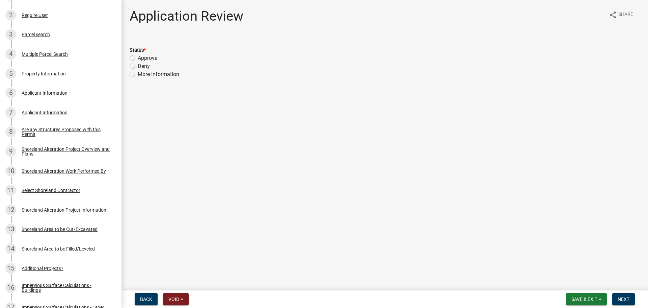
scroll to position [169, 0]
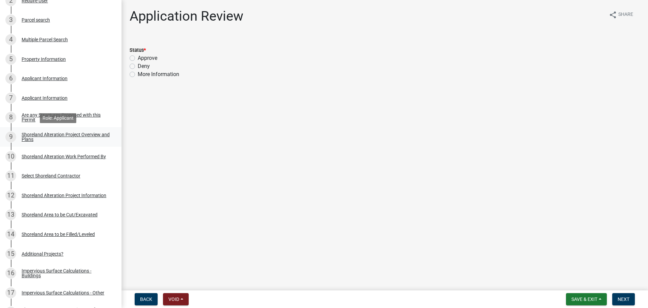
click at [34, 135] on div "Shoreland Alteration Project Overview and Plans" at bounding box center [66, 136] width 89 height 9
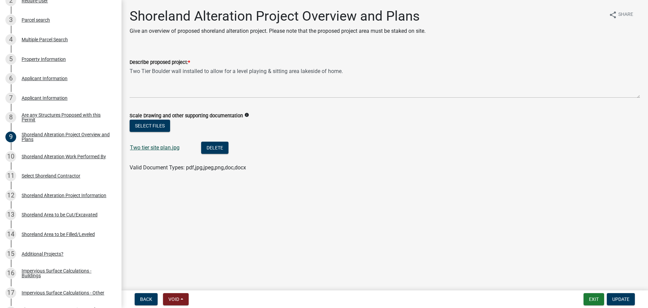
click at [143, 150] on link "Two tier site plan.jpg" at bounding box center [155, 147] width 50 height 6
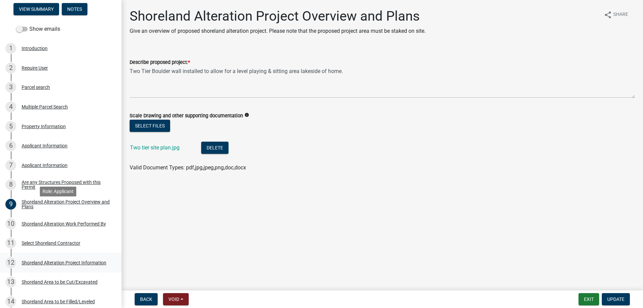
scroll to position [101, 0]
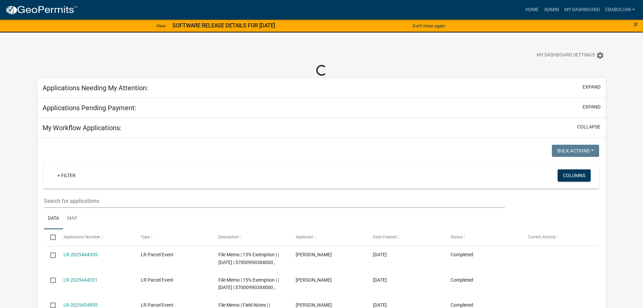
select select "3: 100"
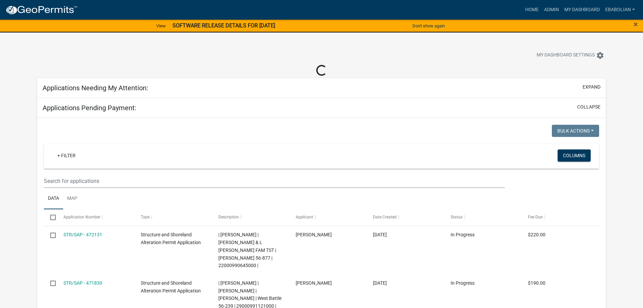
select select "3: 100"
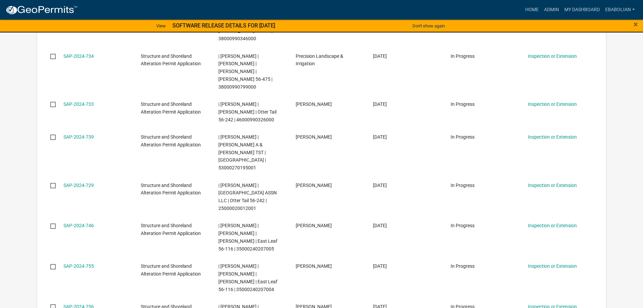
scroll to position [1992, 0]
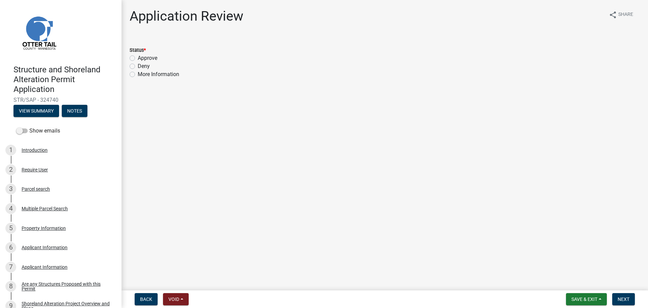
click at [138, 56] on label "Approve" at bounding box center [148, 58] width 20 height 8
click at [138, 56] on input "Approve" at bounding box center [140, 56] width 4 height 4
radio input "true"
click at [624, 295] on button "Next" at bounding box center [623, 299] width 23 height 12
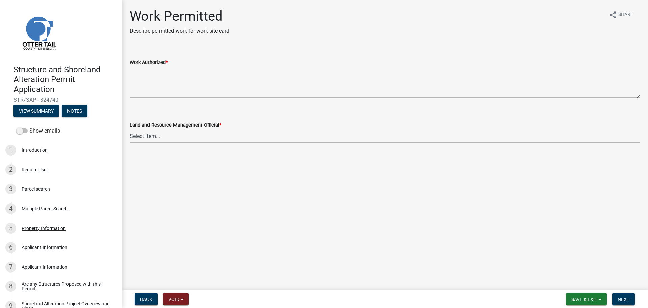
click at [136, 137] on select "Select Item... [PERSON_NAME] [PERSON_NAME] [PERSON_NAME] [PERSON_NAME] [PERSON_…" at bounding box center [385, 136] width 510 height 14
click at [130, 129] on select "Select Item... [PERSON_NAME] [PERSON_NAME] [PERSON_NAME] [PERSON_NAME] [PERSON_…" at bounding box center [385, 136] width 510 height 14
select select "f66be788-4dd6-459d-a9ec-6d83f4dfb709"
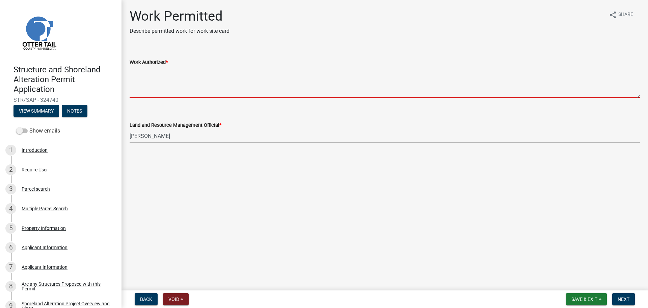
click at [148, 71] on textarea "Work Authorized *" at bounding box center [385, 82] width 510 height 32
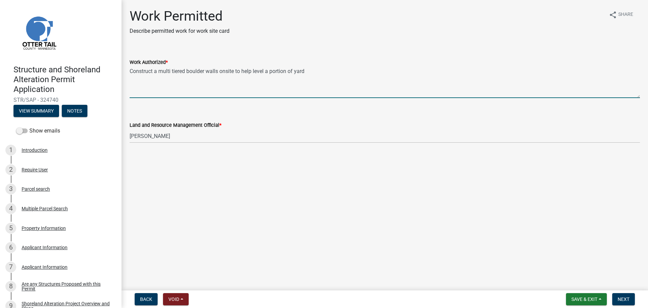
click at [265, 71] on textarea "Construct a multi tiered boulder walls onsite to help level a portion of yard" at bounding box center [385, 82] width 510 height 32
click at [307, 72] on textarea "Construct a multi tiered boulder walls onsite to help level a portion of yard" at bounding box center [385, 82] width 510 height 32
click at [310, 70] on textarea "Construct a multi tiered boulder walls onsite to help level a portion of yard. …" at bounding box center [385, 82] width 510 height 32
click at [156, 72] on textarea "Construct a multi tiered boulder walls onsite to help level a portion of yard. …" at bounding box center [385, 82] width 510 height 32
click at [597, 71] on textarea "Construct multi tiered boulder walls onsite to help level a portion of yard. Re…" at bounding box center [385, 82] width 510 height 32
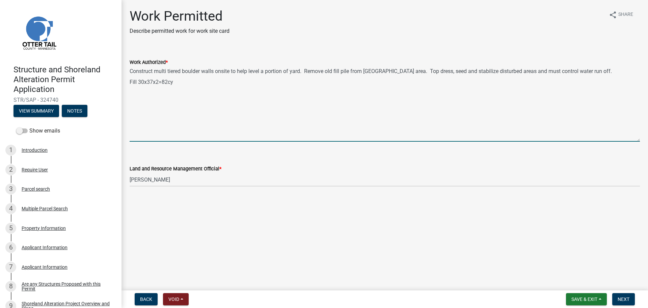
drag, startPoint x: 638, startPoint y: 96, endPoint x: 641, endPoint y: 140, distance: 43.7
click at [641, 140] on div "Work Authorized * Construct multi tiered boulder walls onsite to help level a p…" at bounding box center [385, 95] width 521 height 93
click at [204, 91] on textarea "Construct multi tiered boulder walls onsite to help level a portion of yard. Re…" at bounding box center [385, 103] width 510 height 75
click at [230, 72] on textarea "Construct multi tiered boulder walls onsite to help level a portion of yard. Re…" at bounding box center [385, 103] width 510 height 75
click at [217, 72] on textarea "Construct multi tiered boulder walls lake side of dwelling to help level a port…" at bounding box center [385, 103] width 510 height 75
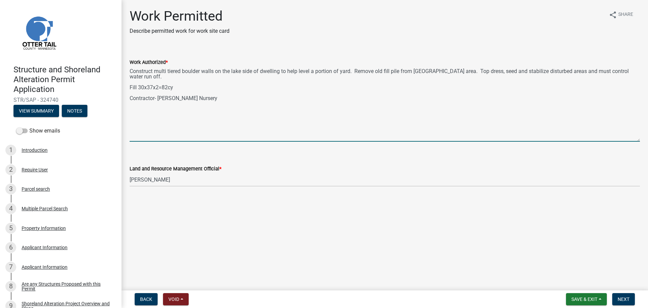
click at [355, 71] on textarea "Construct multi tiered boulder walls on the lake side of dwelling to help level…" at bounding box center [385, 103] width 510 height 75
type textarea "Construct multi tiered boulder walls on the lake side of dwelling to help level…"
click at [621, 297] on span "Next" at bounding box center [624, 298] width 12 height 5
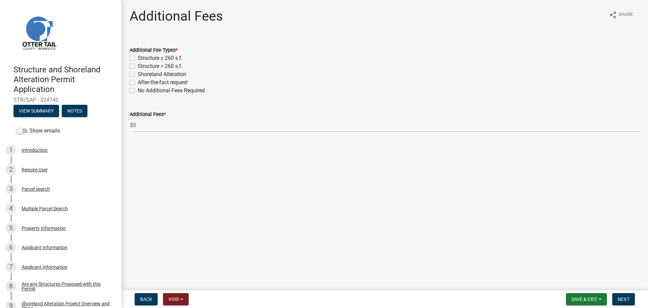
click at [138, 91] on label "No Additional Fees Required" at bounding box center [171, 90] width 67 height 8
click at [138, 91] on input "No Additional Fees Required" at bounding box center [140, 88] width 4 height 4
checkbox input "true"
checkbox input "false"
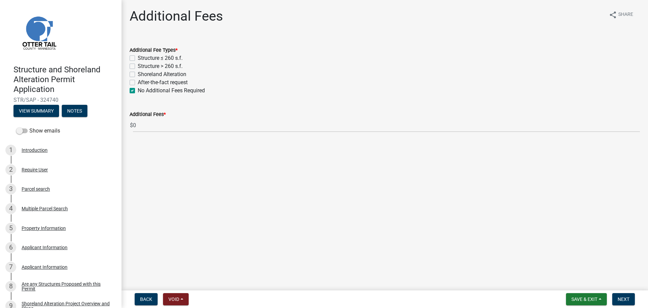
checkbox input "false"
checkbox input "true"
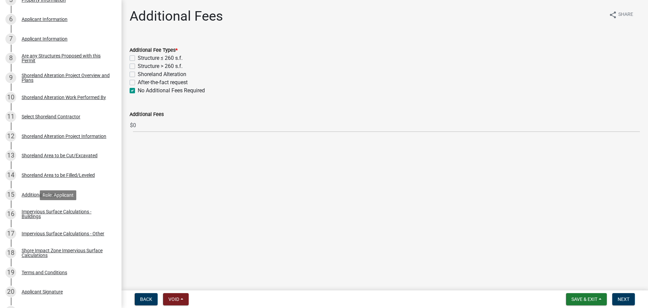
scroll to position [214, 0]
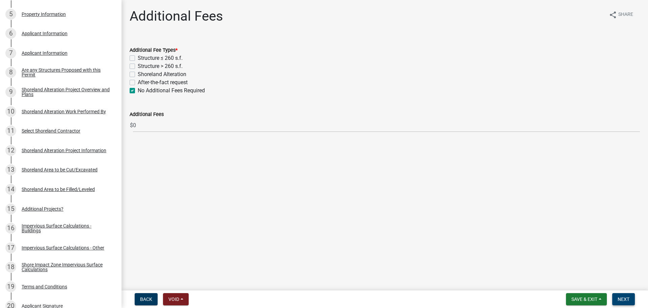
click at [623, 298] on span "Next" at bounding box center [624, 298] width 12 height 5
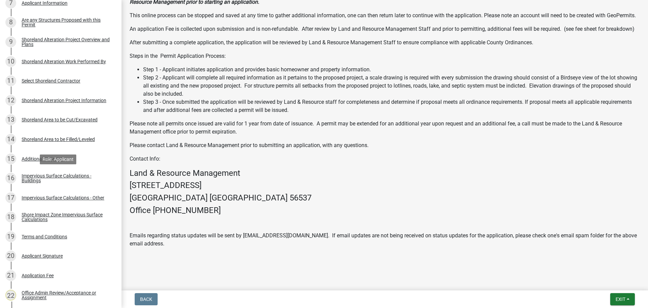
scroll to position [484, 0]
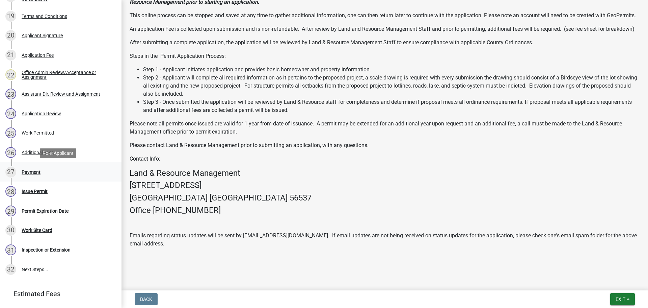
click at [33, 173] on div "Payment" at bounding box center [31, 171] width 19 height 5
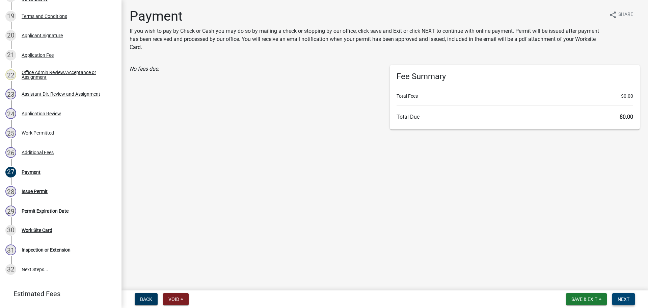
click at [622, 298] on span "Next" at bounding box center [624, 298] width 12 height 5
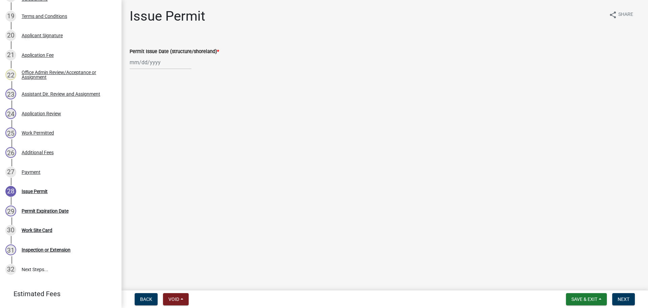
click at [151, 65] on div at bounding box center [161, 62] width 62 height 14
select select "9"
select select "2025"
click at [146, 108] on div "9" at bounding box center [147, 109] width 11 height 11
type input "[DATE]"
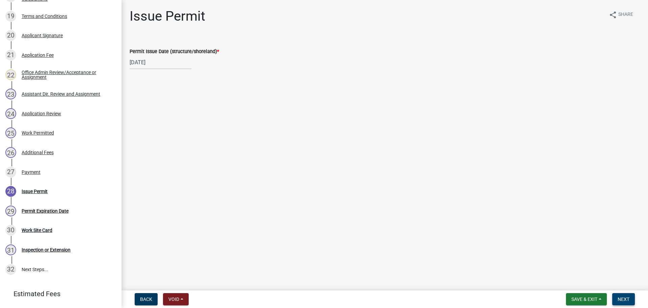
click at [620, 297] on span "Next" at bounding box center [624, 298] width 12 height 5
click at [623, 297] on span "Next" at bounding box center [624, 298] width 12 height 5
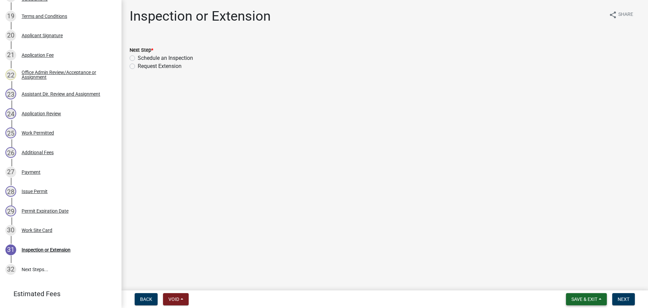
click at [572, 298] on span "Save & Exit" at bounding box center [585, 298] width 26 height 5
click at [566, 281] on button "Save & Exit" at bounding box center [580, 281] width 54 height 16
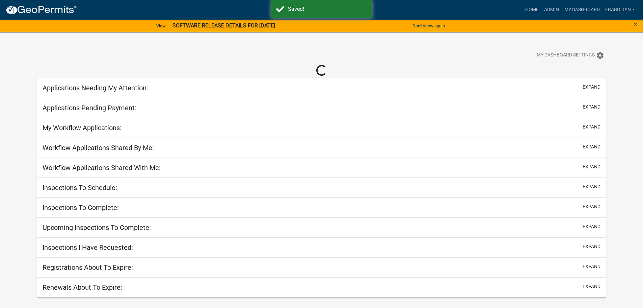
select select "3: 100"
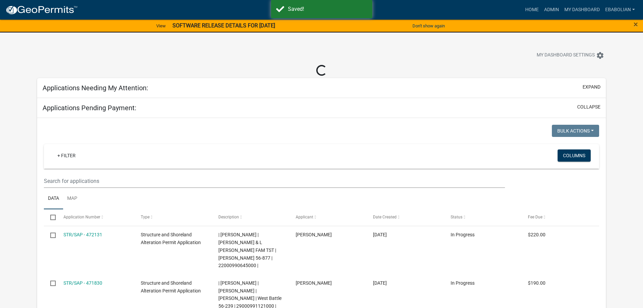
select select "3: 100"
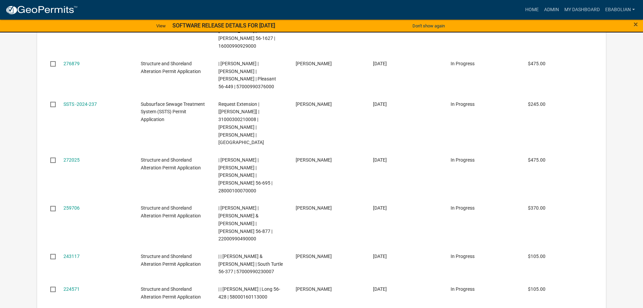
scroll to position [5886, 0]
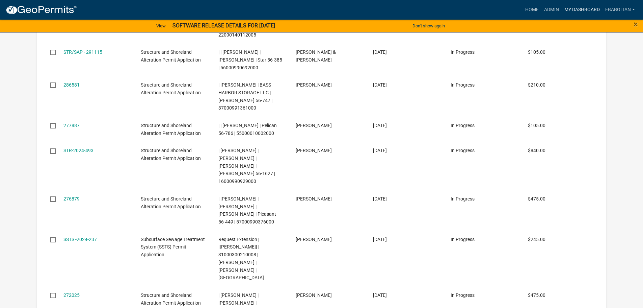
drag, startPoint x: 576, startPoint y: 10, endPoint x: 576, endPoint y: 18, distance: 8.1
click at [576, 10] on link "My Dashboard" at bounding box center [582, 9] width 41 height 13
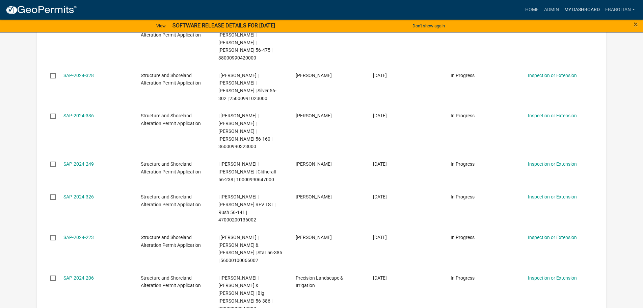
scroll to position [4082, 0]
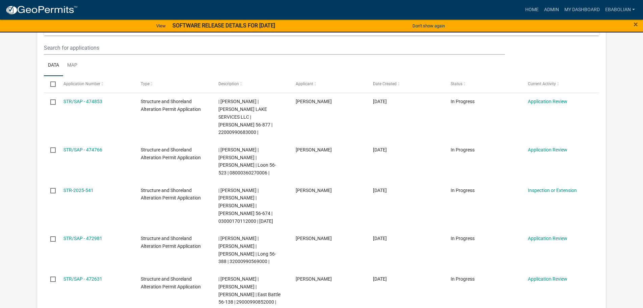
scroll to position [77, 0]
